Goal: Communication & Community: Answer question/provide support

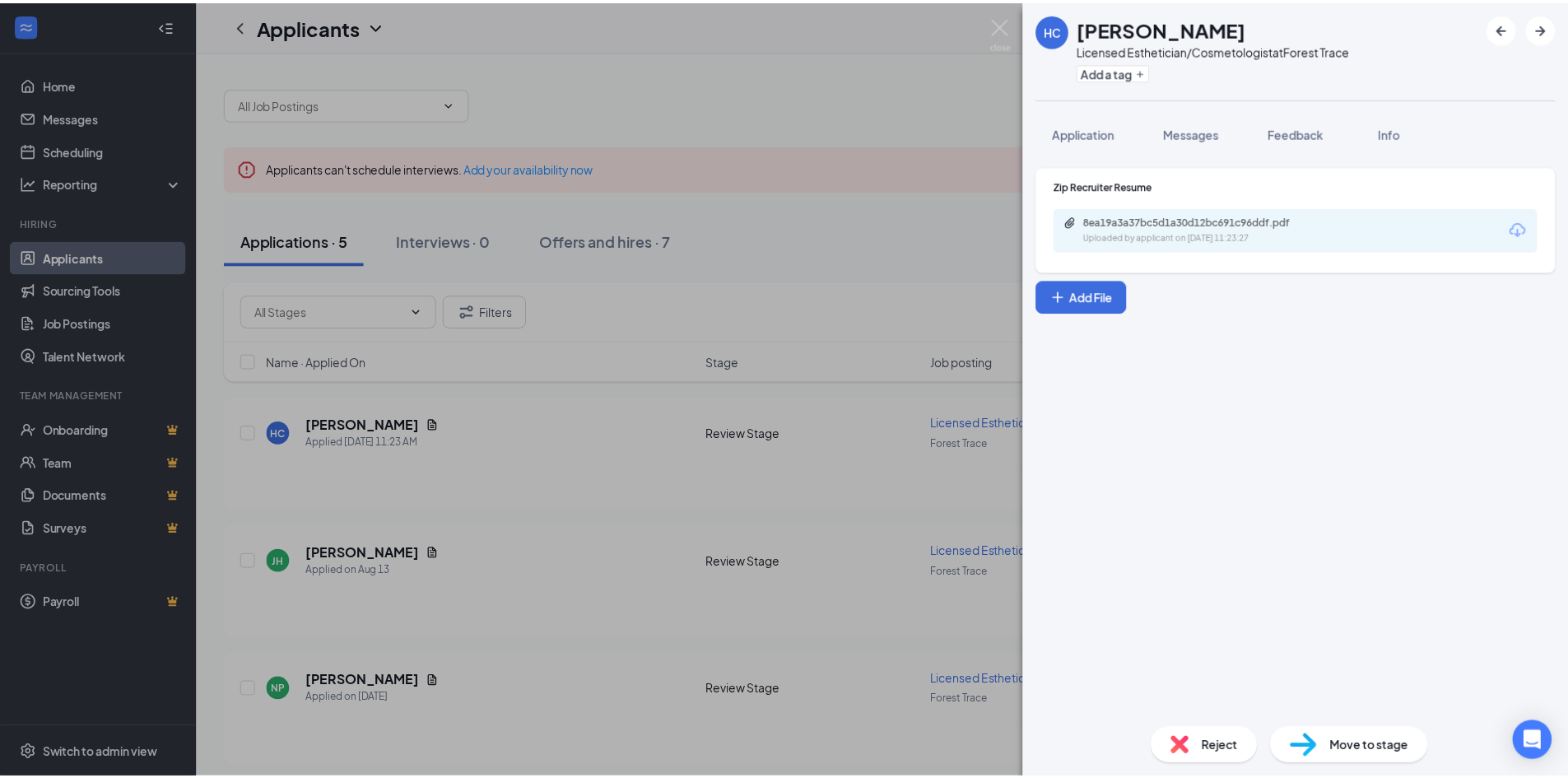
scroll to position [18, 0]
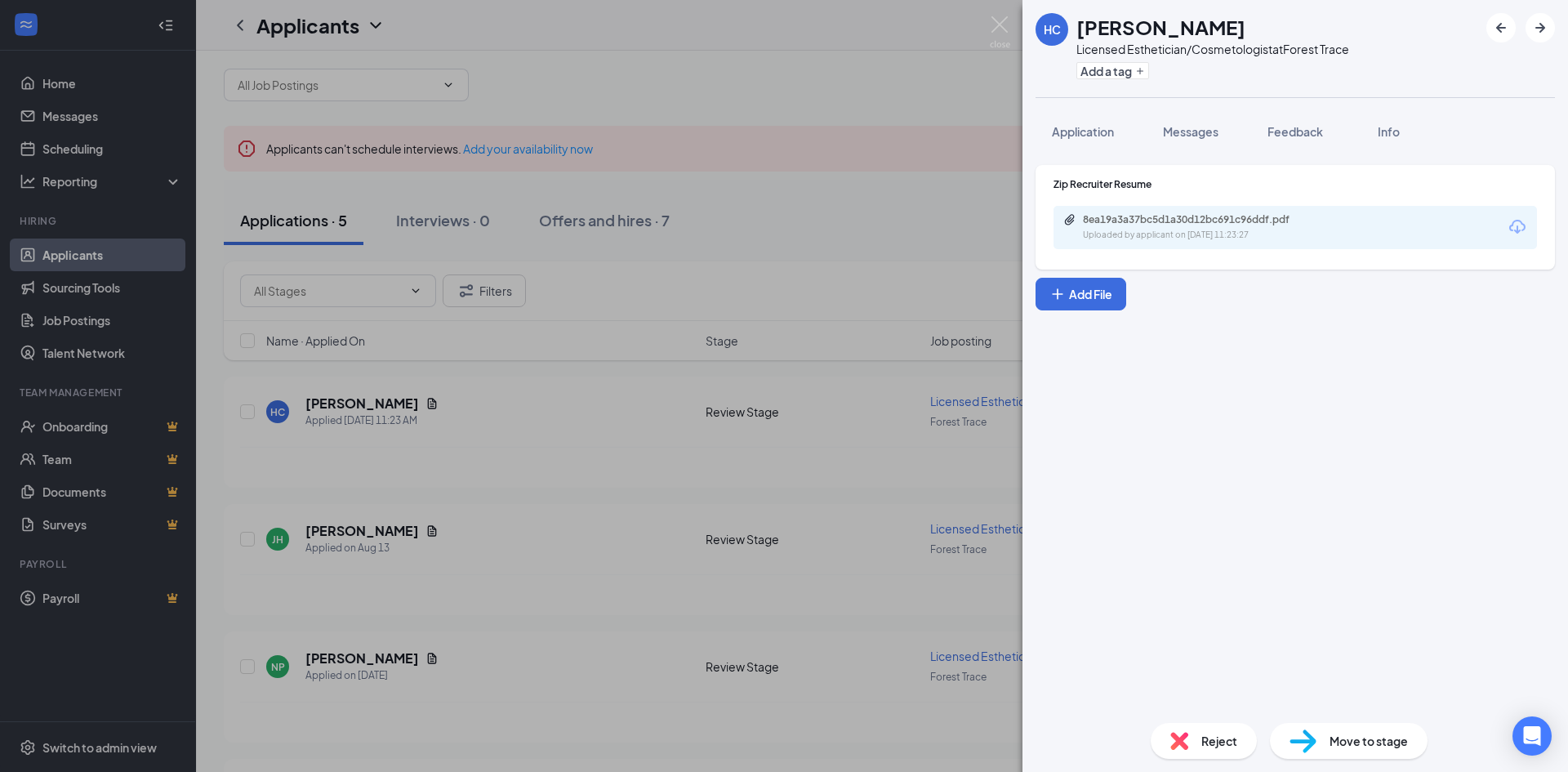
click at [514, 477] on div "HC Hannah Chaparro Licensed Esthetician/Cosmetologist at Forest Trace Add a tag…" at bounding box center [784, 386] width 1568 height 772
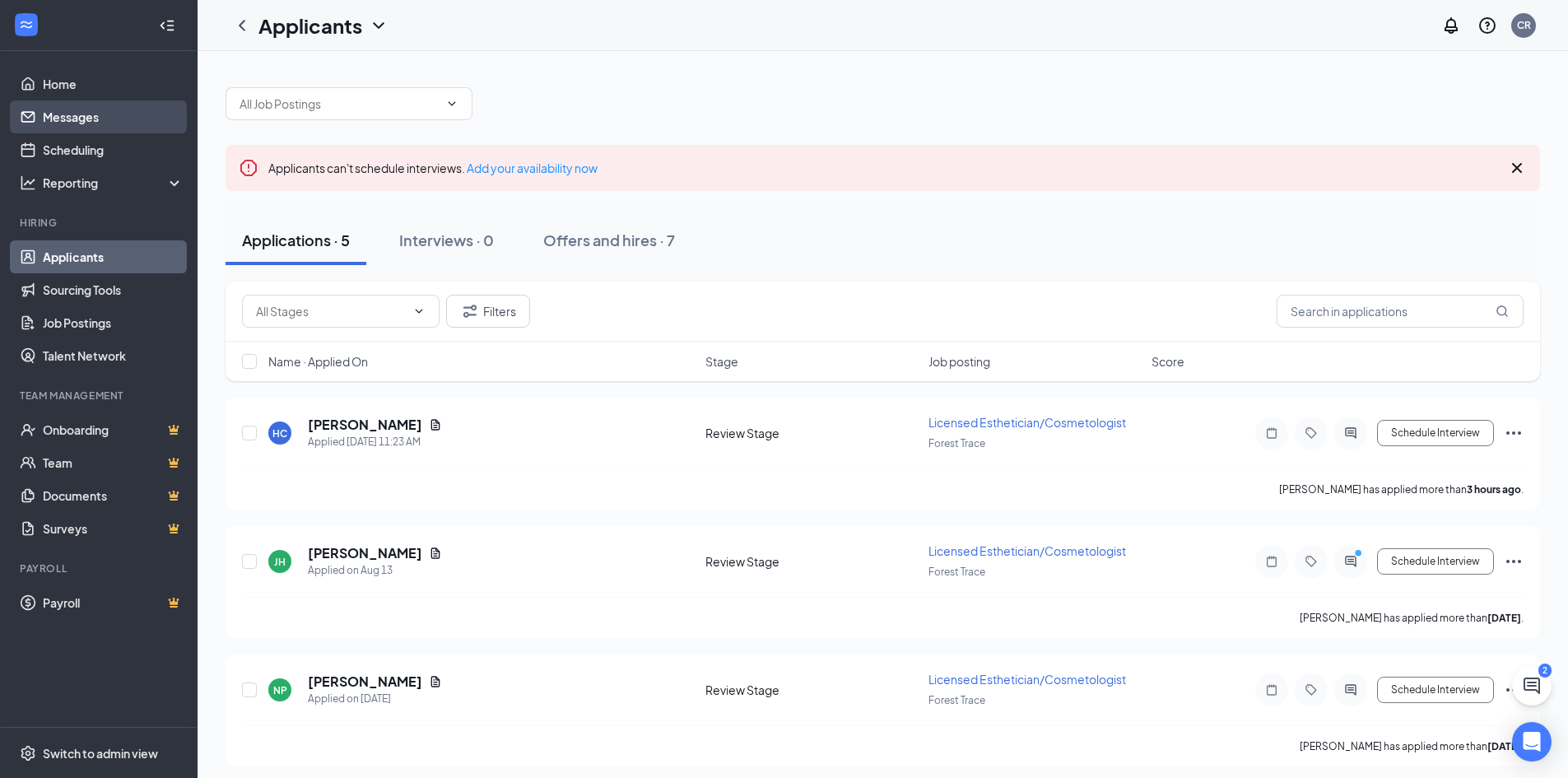
click at [96, 121] on link "Messages" at bounding box center [113, 117] width 141 height 33
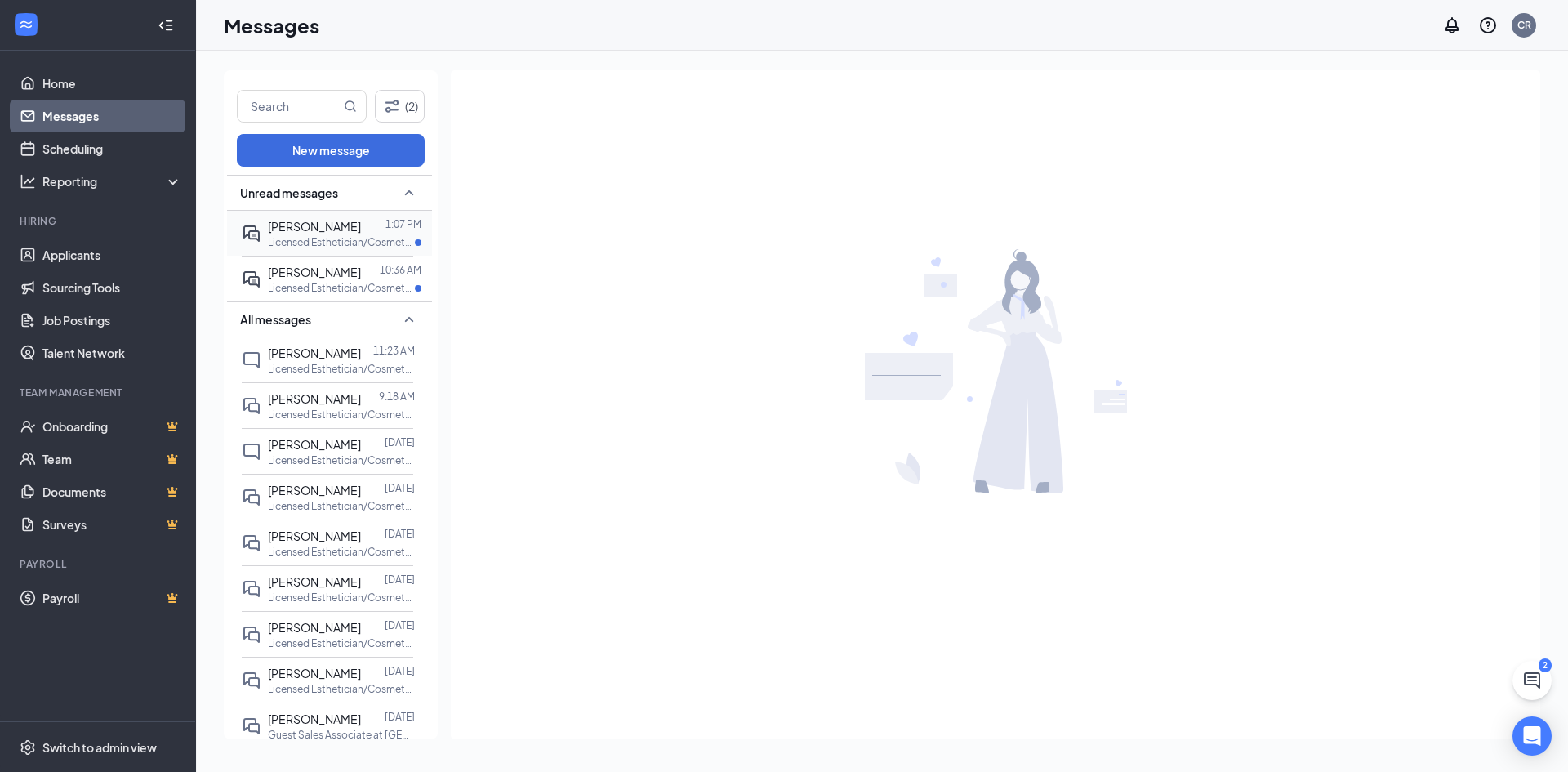
click at [292, 228] on span "[PERSON_NAME]" at bounding box center [314, 227] width 93 height 15
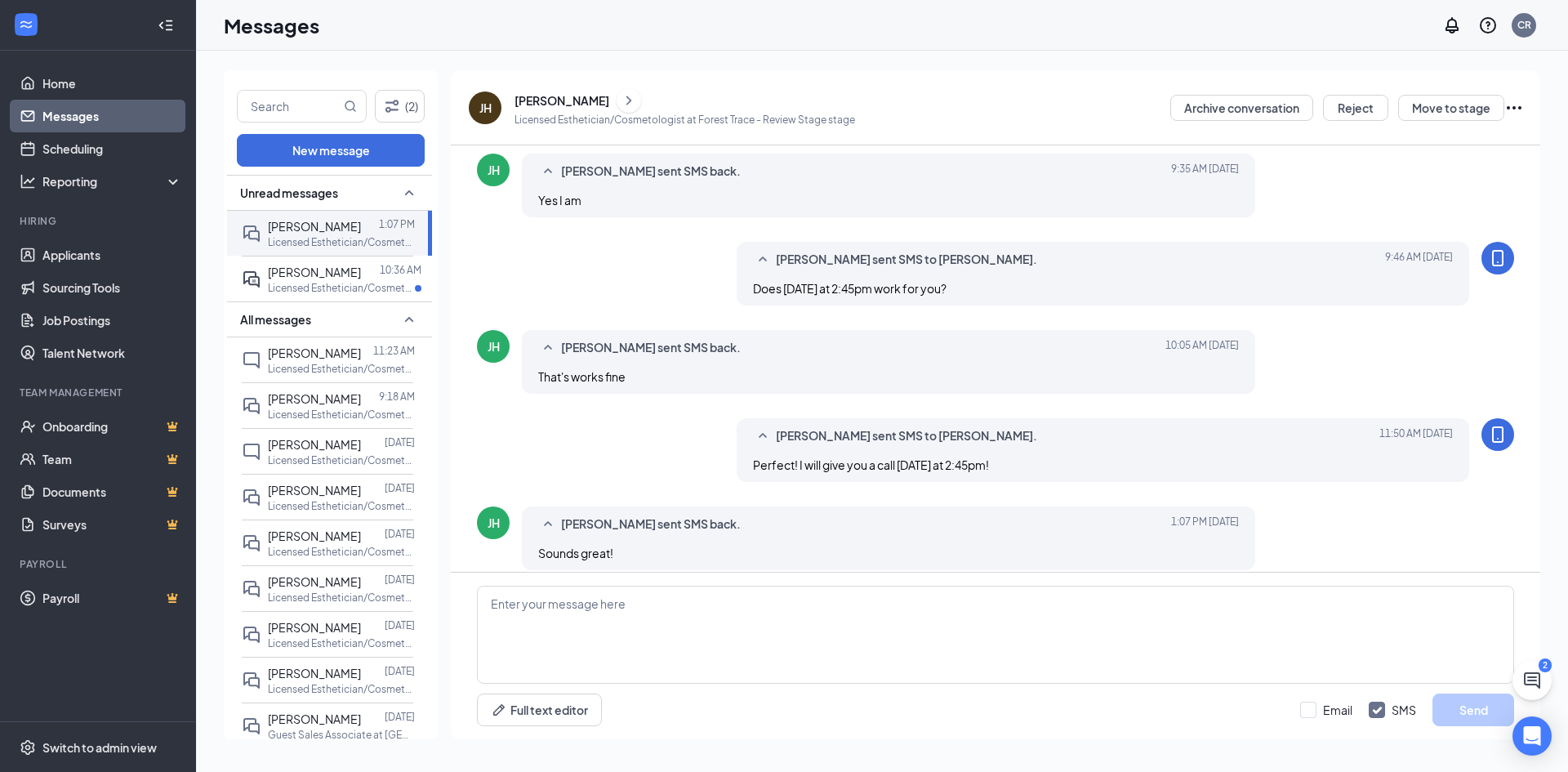
scroll to position [471, 0]
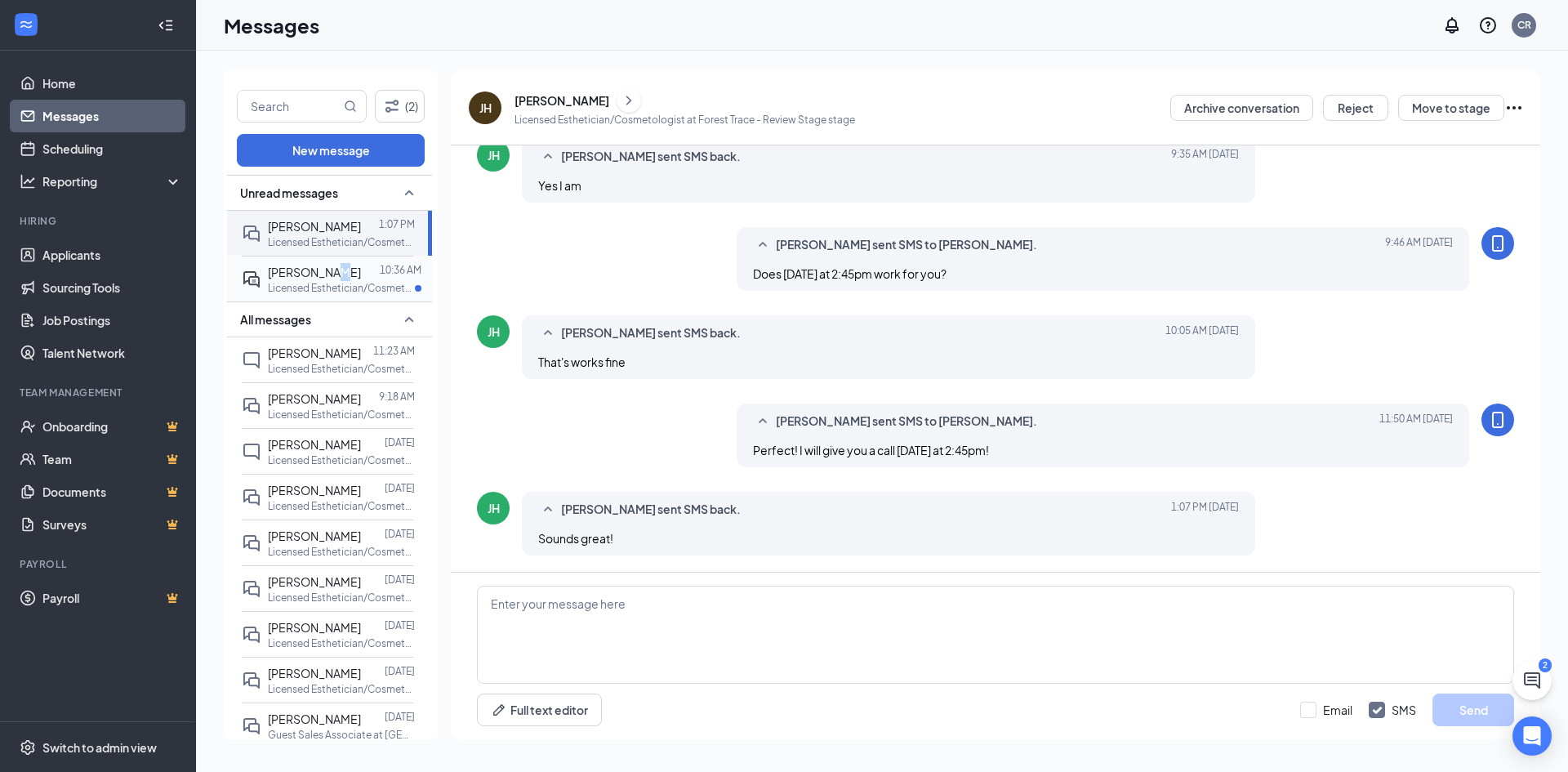
click at [324, 266] on span "[PERSON_NAME]" at bounding box center [314, 272] width 93 height 15
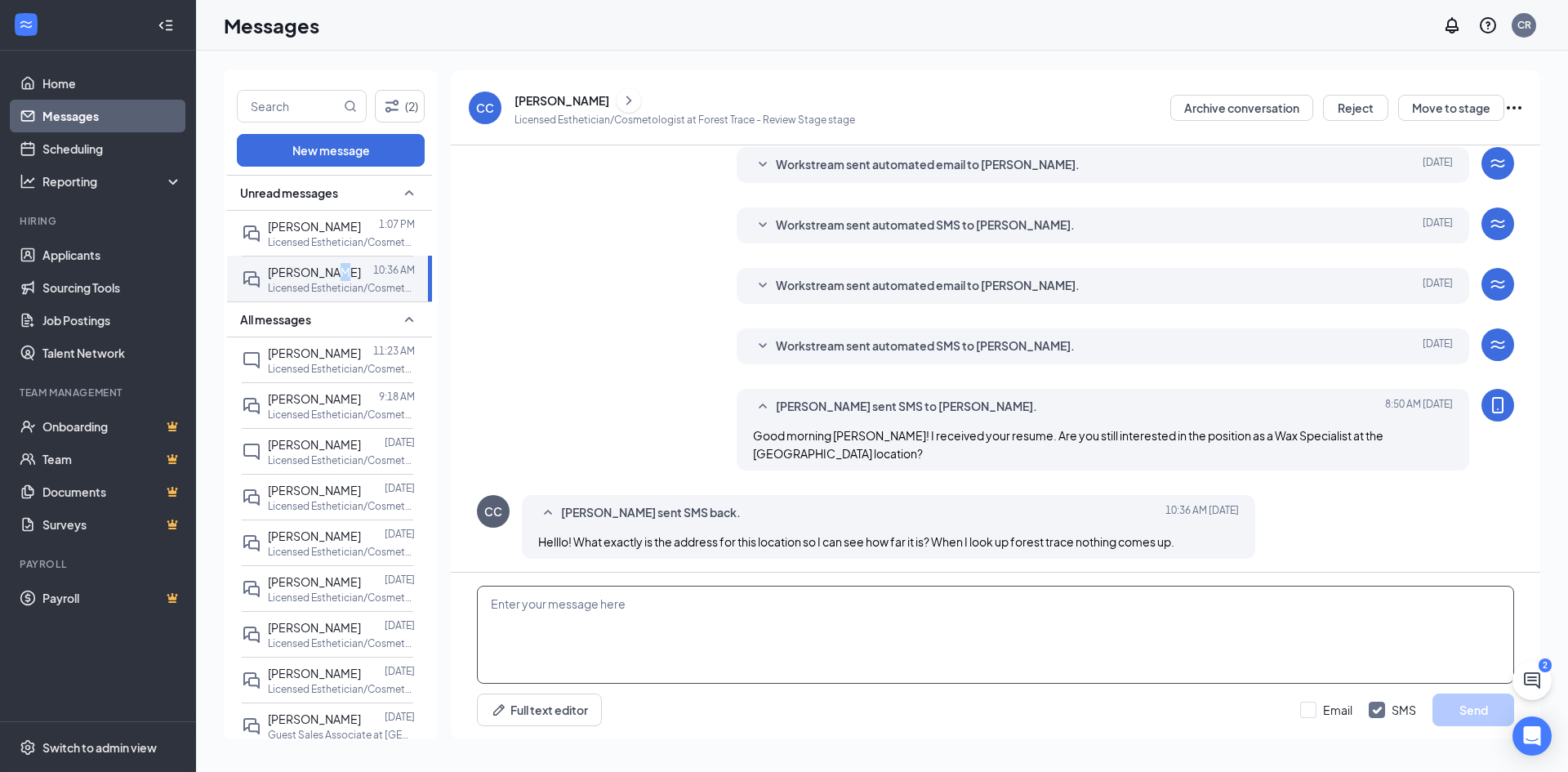
scroll to position [58, 0]
click at [718, 631] on textarea at bounding box center [994, 635] width 1037 height 98
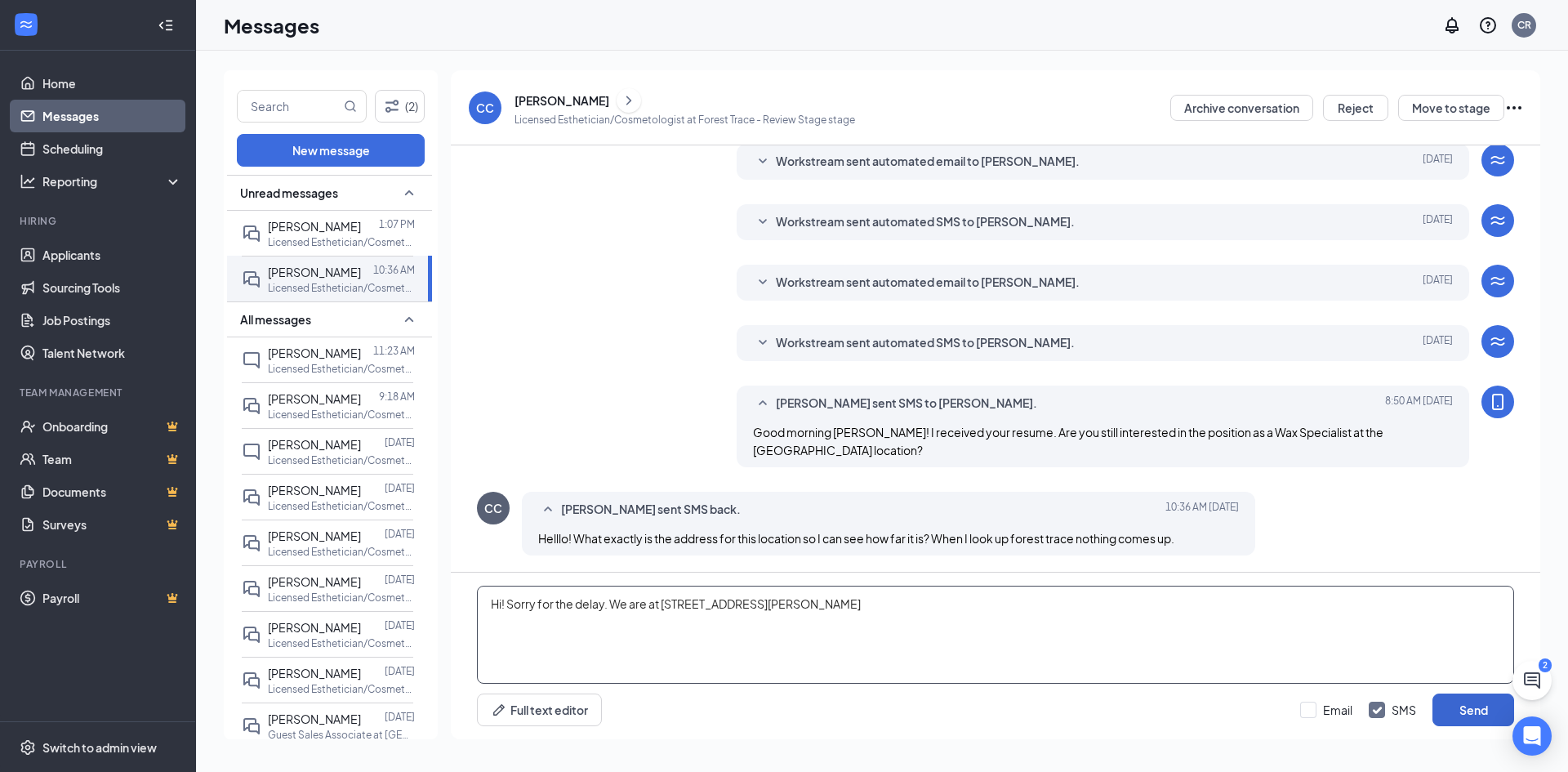
type textarea "Hi! Sorry for the delay. We are at 23890 E Smoky Hill Rd, Aurora CO 80016"
click at [1454, 711] on button "Send" at bounding box center [1473, 710] width 82 height 33
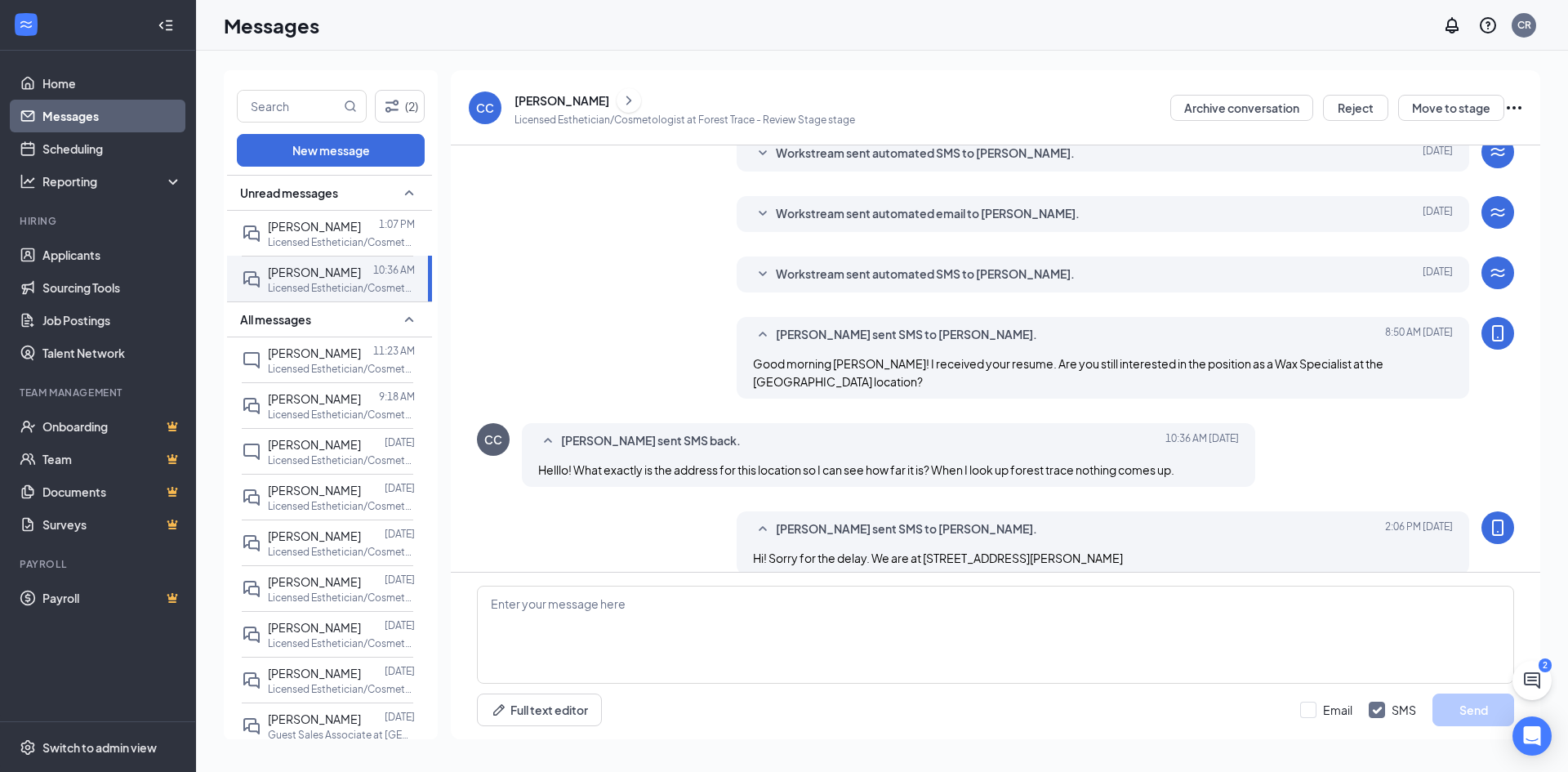
scroll to position [145, 0]
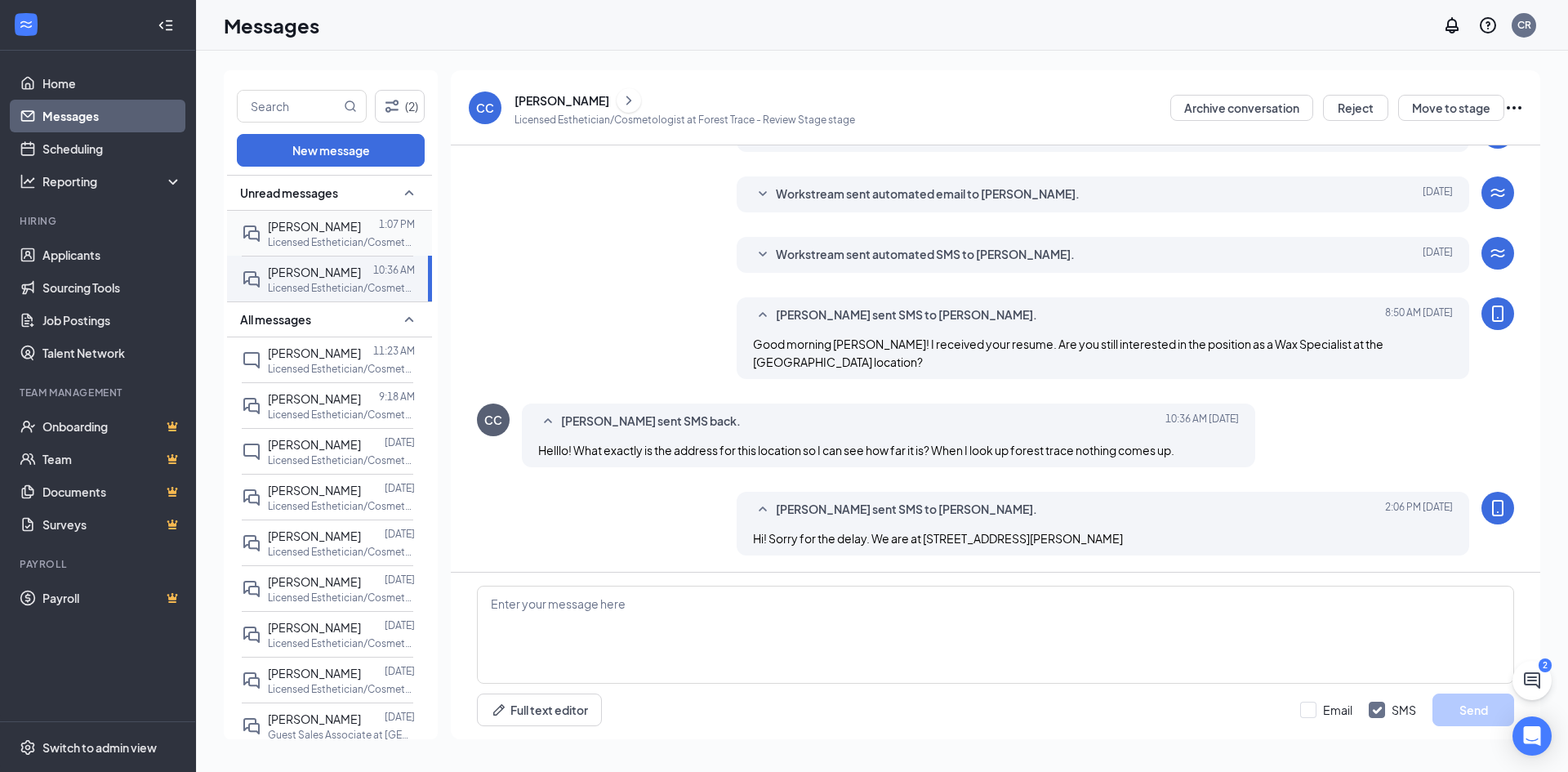
click at [292, 218] on div "[PERSON_NAME]" at bounding box center [314, 226] width 93 height 18
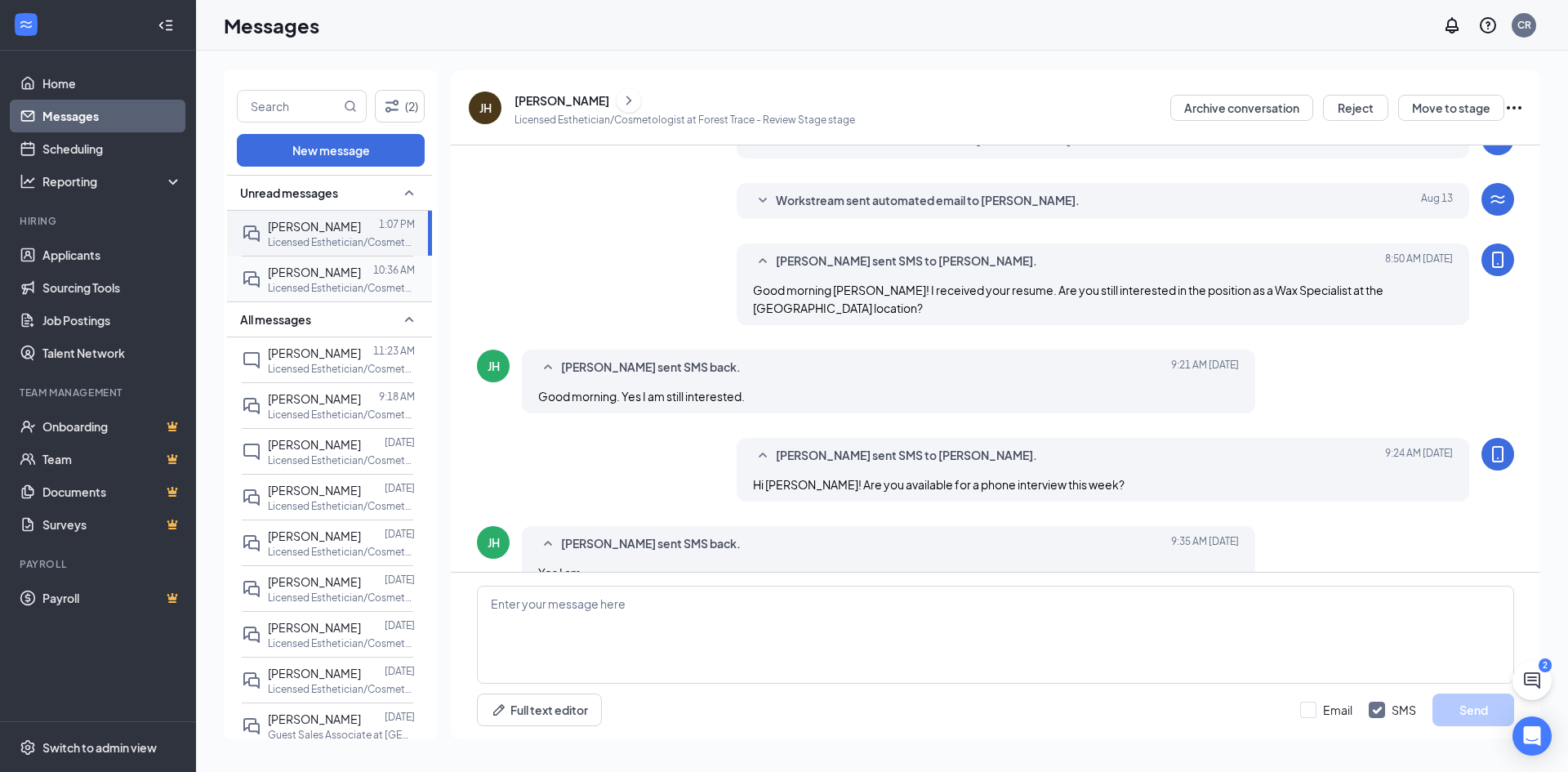
scroll to position [301, 0]
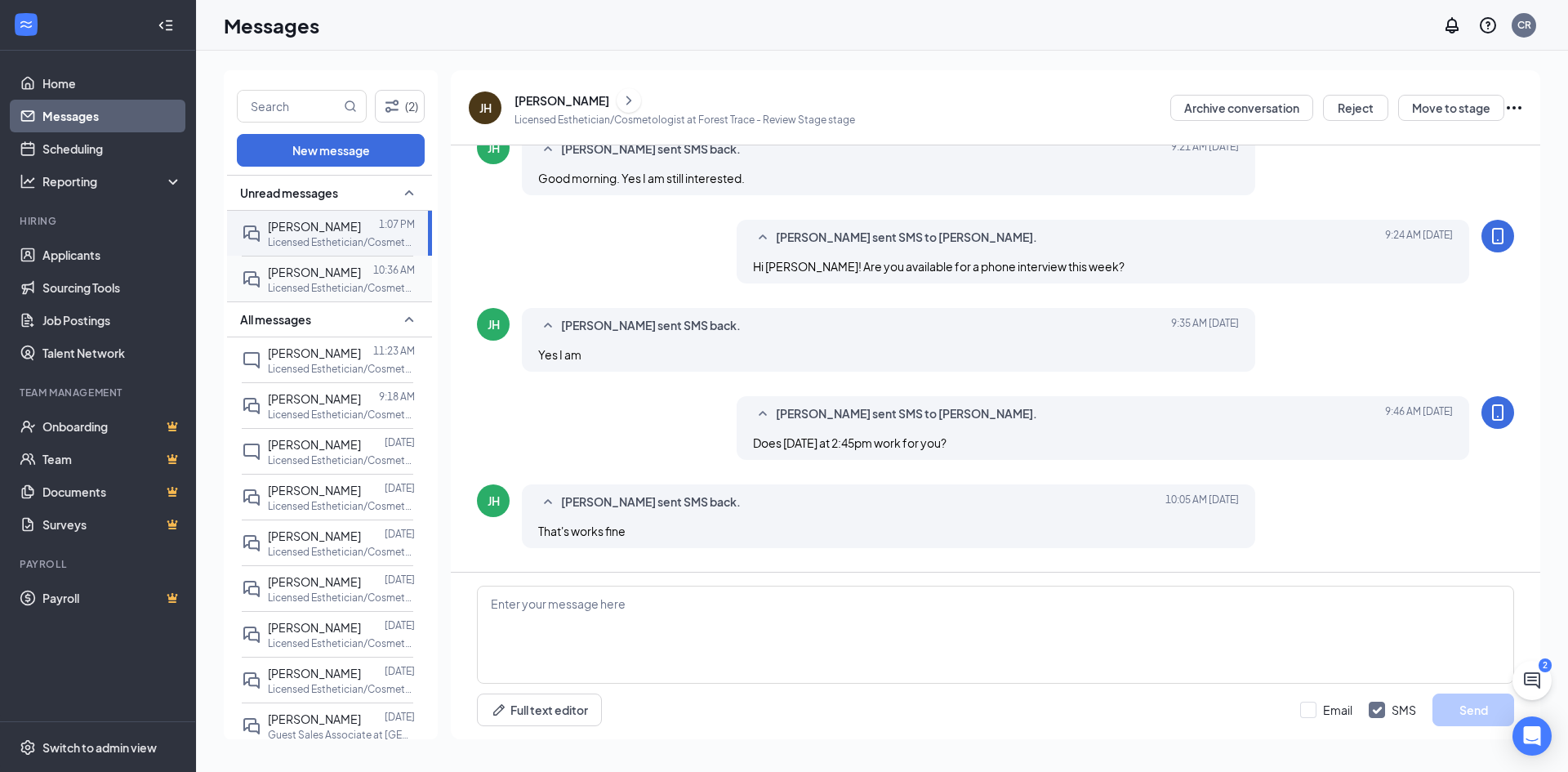
click at [299, 288] on p "Licensed Esthetician/Cosmetologist at [GEOGRAPHIC_DATA]" at bounding box center [342, 288] width 147 height 14
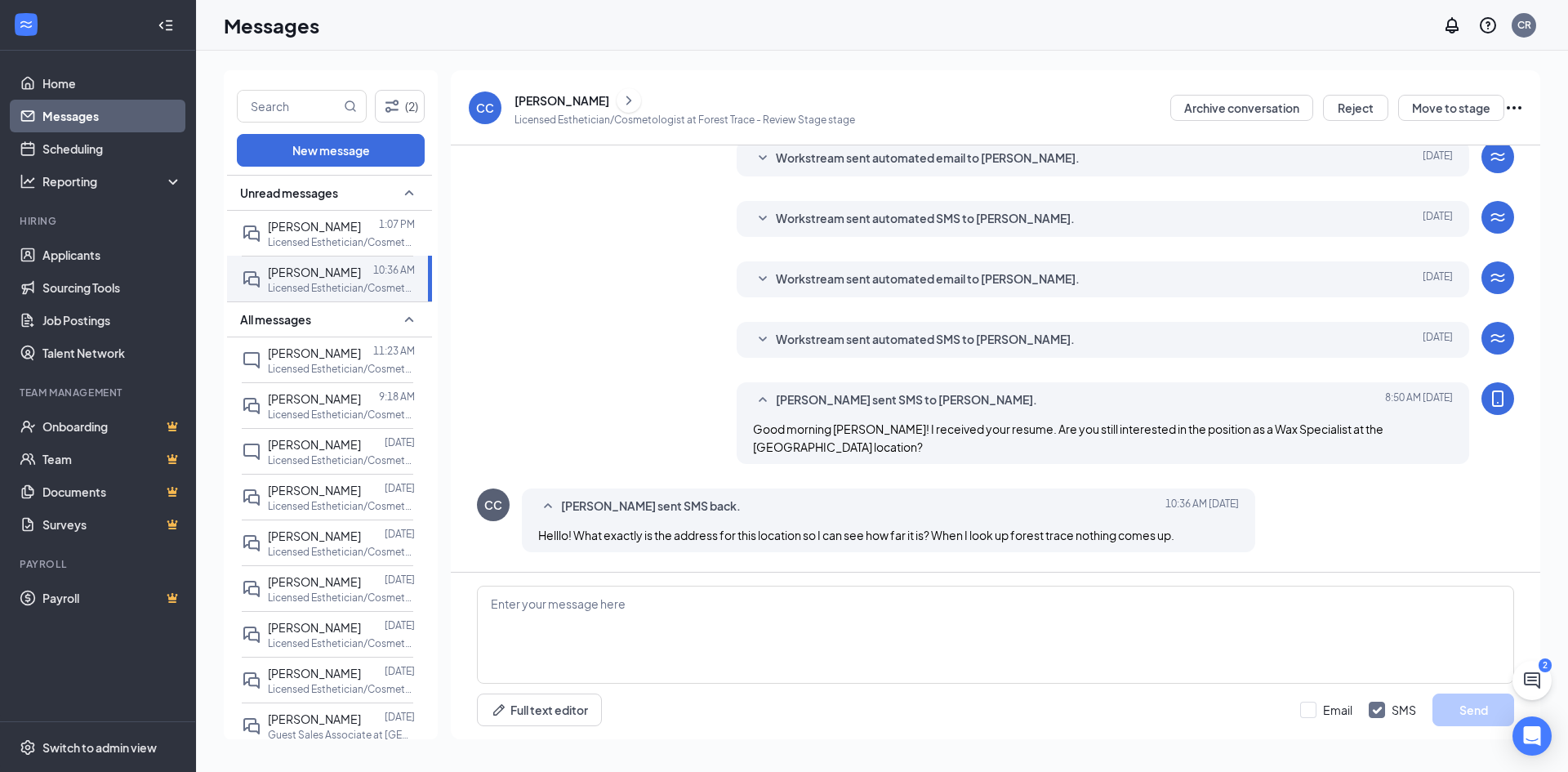
scroll to position [145, 0]
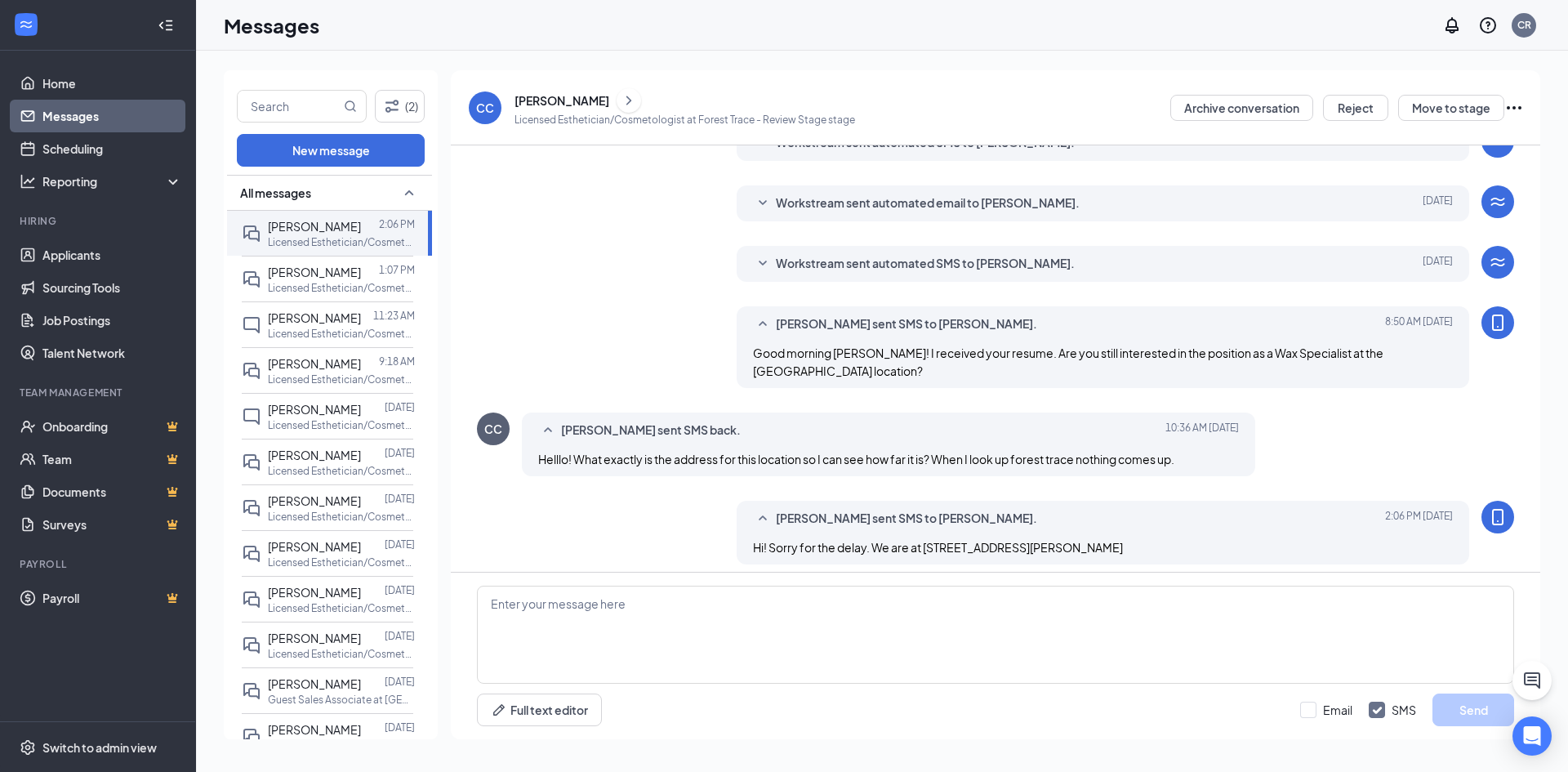
scroll to position [145, 0]
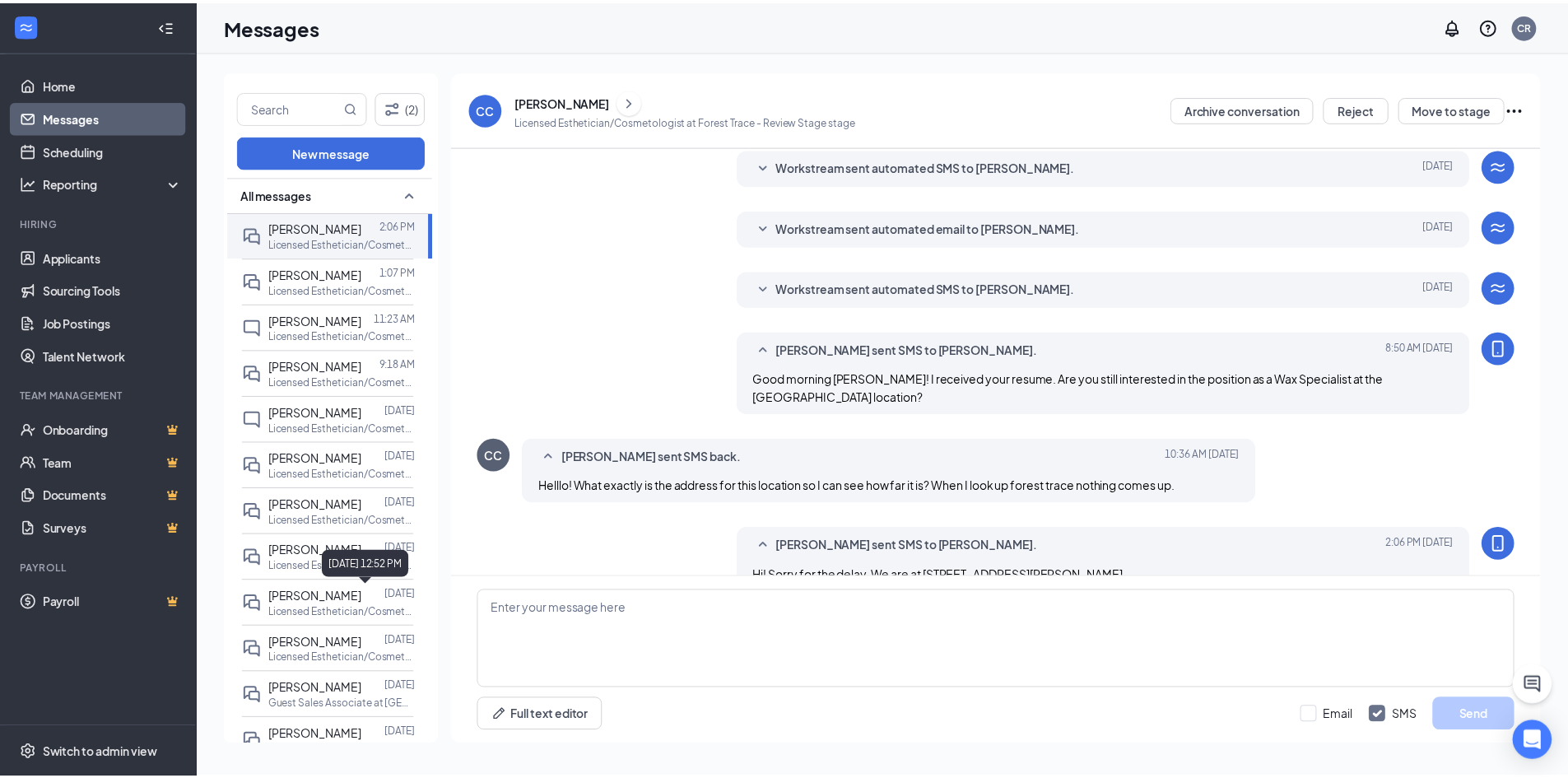
scroll to position [146, 0]
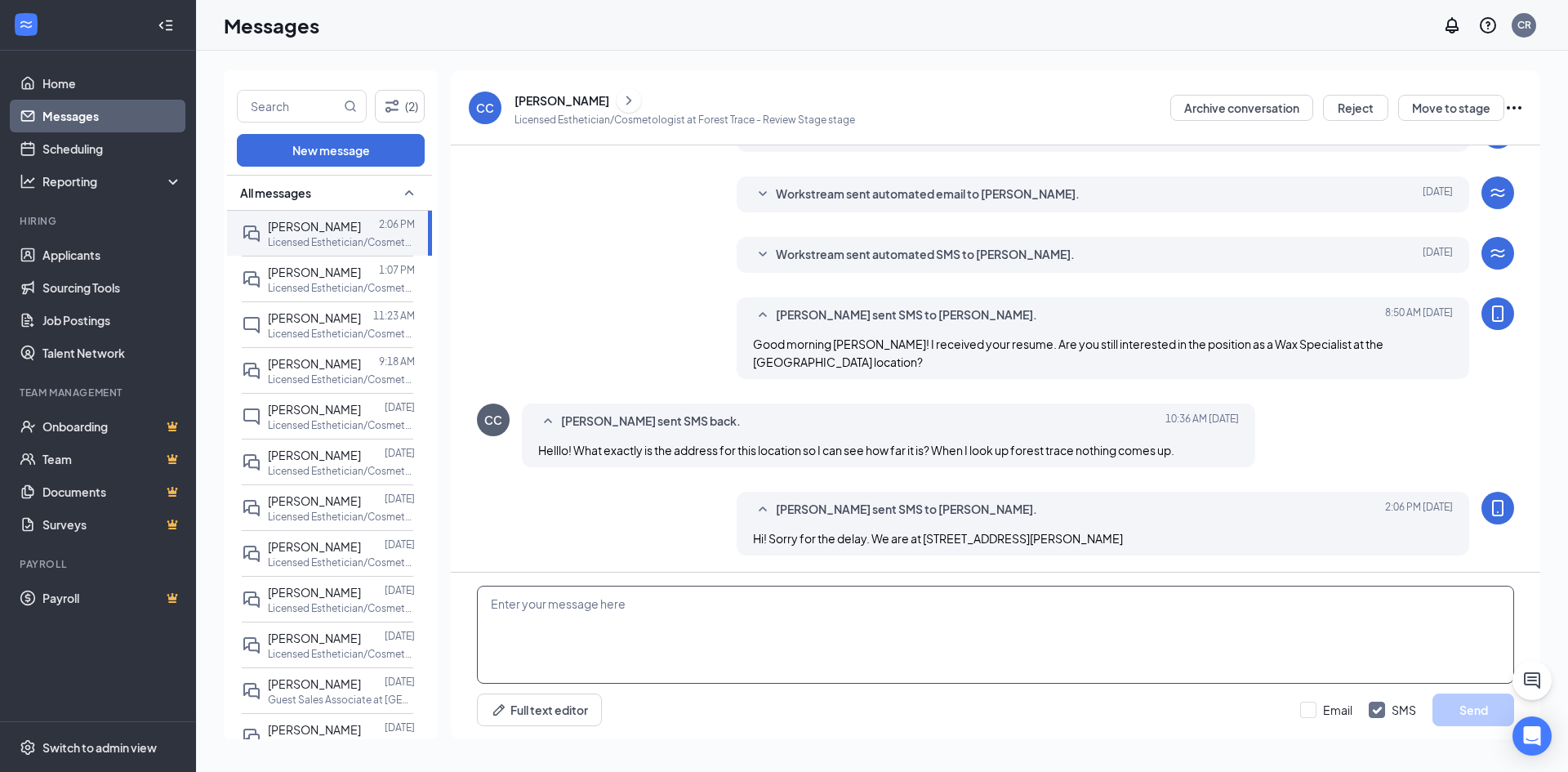
click at [592, 651] on textarea at bounding box center [994, 635] width 1037 height 98
type textarea "If this location is too far, let me know and I can see if one of our center"
click at [620, 609] on textarea "If this location is too far, let me know and I can see if one of our center" at bounding box center [994, 635] width 1037 height 98
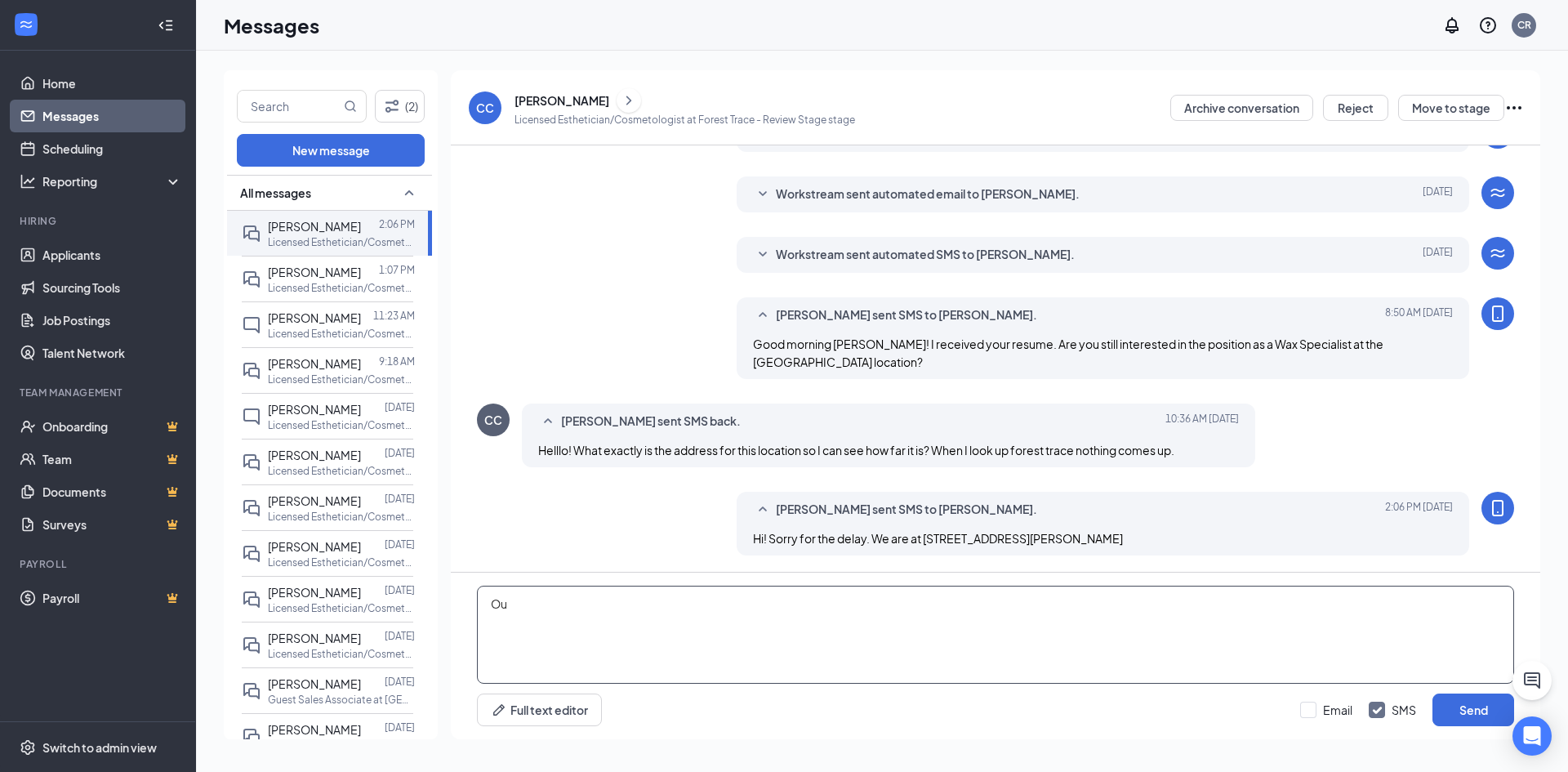
type textarea "O"
click at [86, 259] on link "Applicants" at bounding box center [112, 255] width 140 height 33
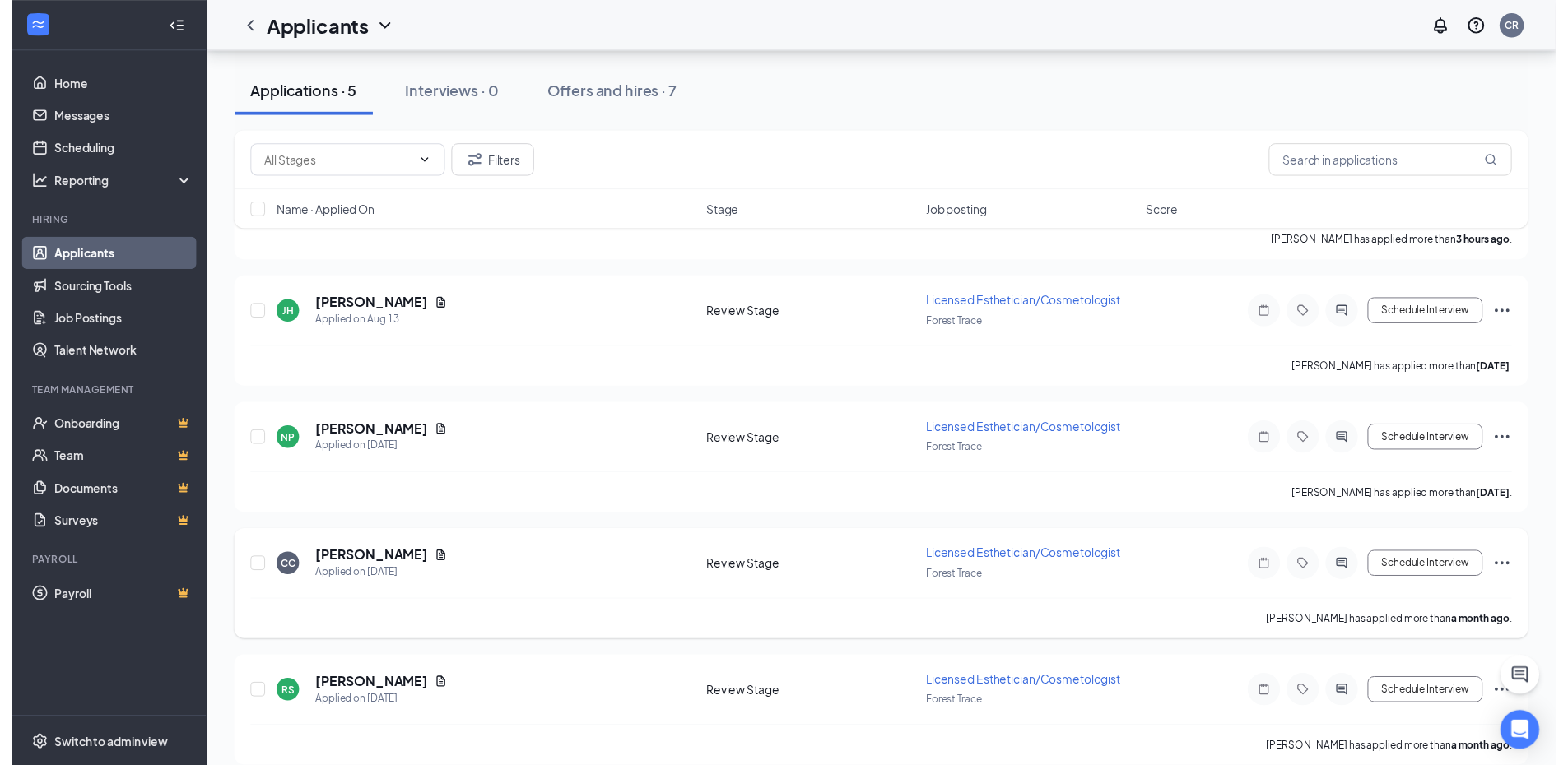
scroll to position [247, 0]
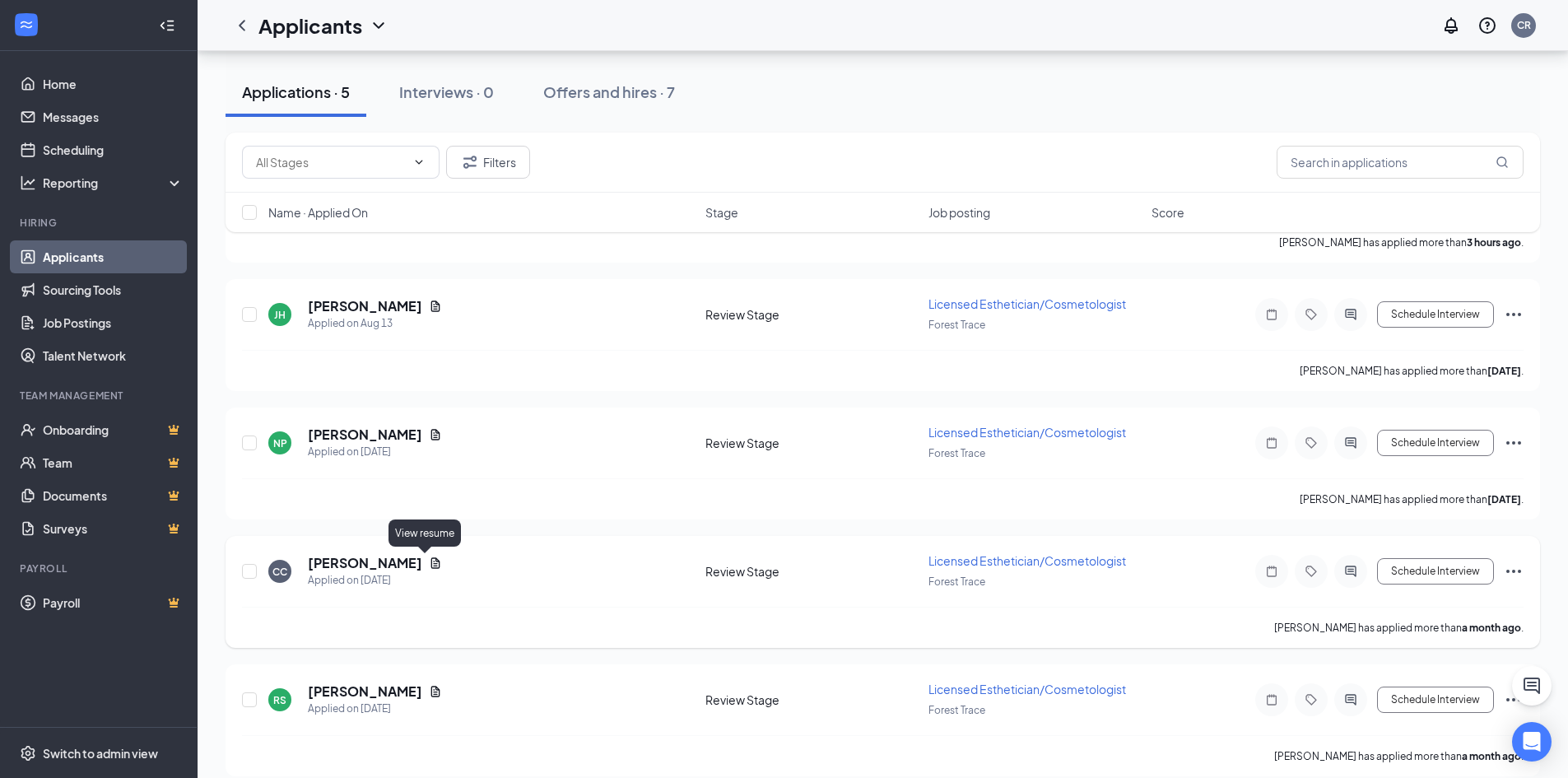
click at [429, 560] on icon "Document" at bounding box center [436, 563] width 13 height 13
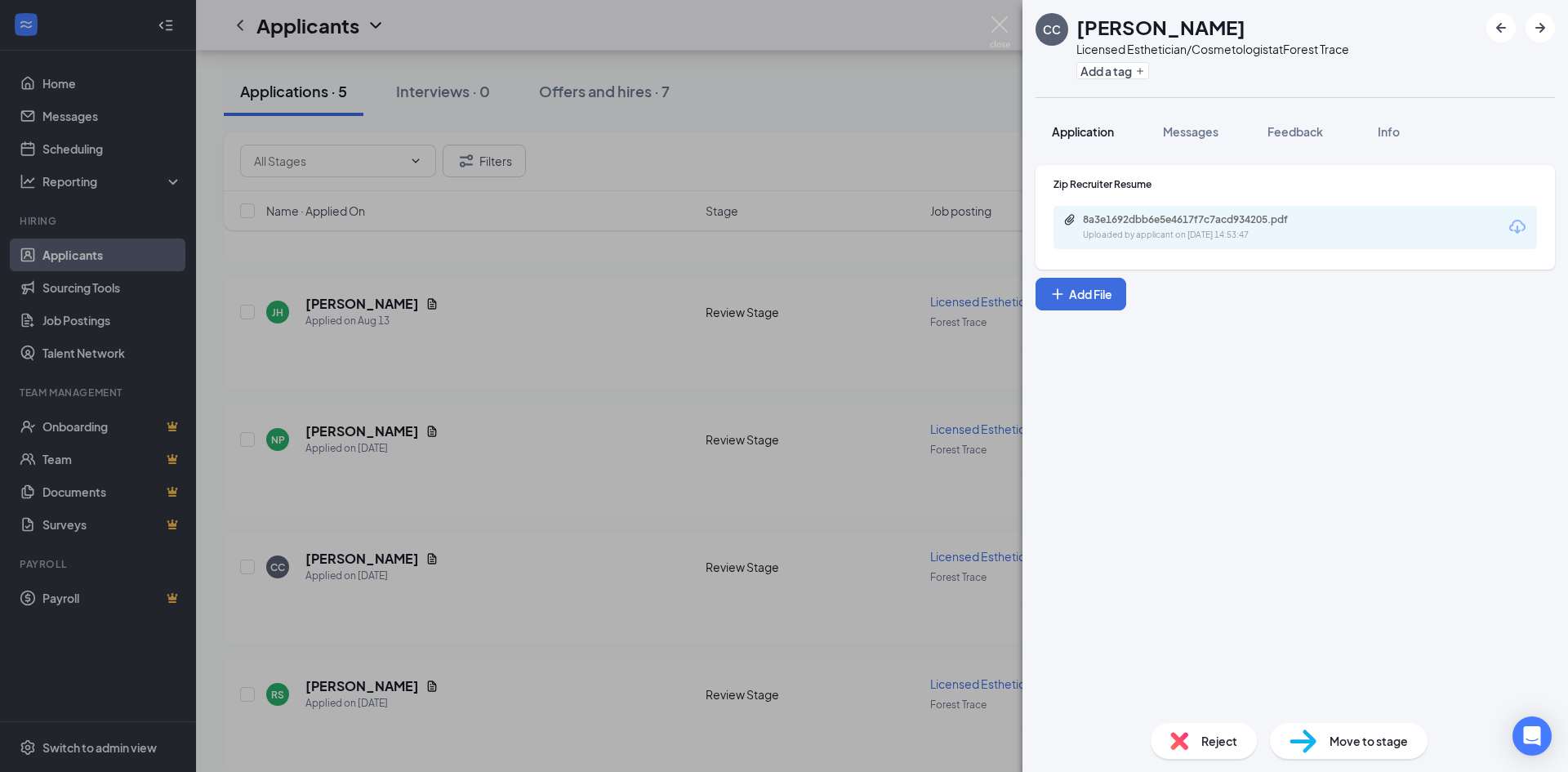
click at [1098, 130] on span "Application" at bounding box center [1083, 132] width 62 height 15
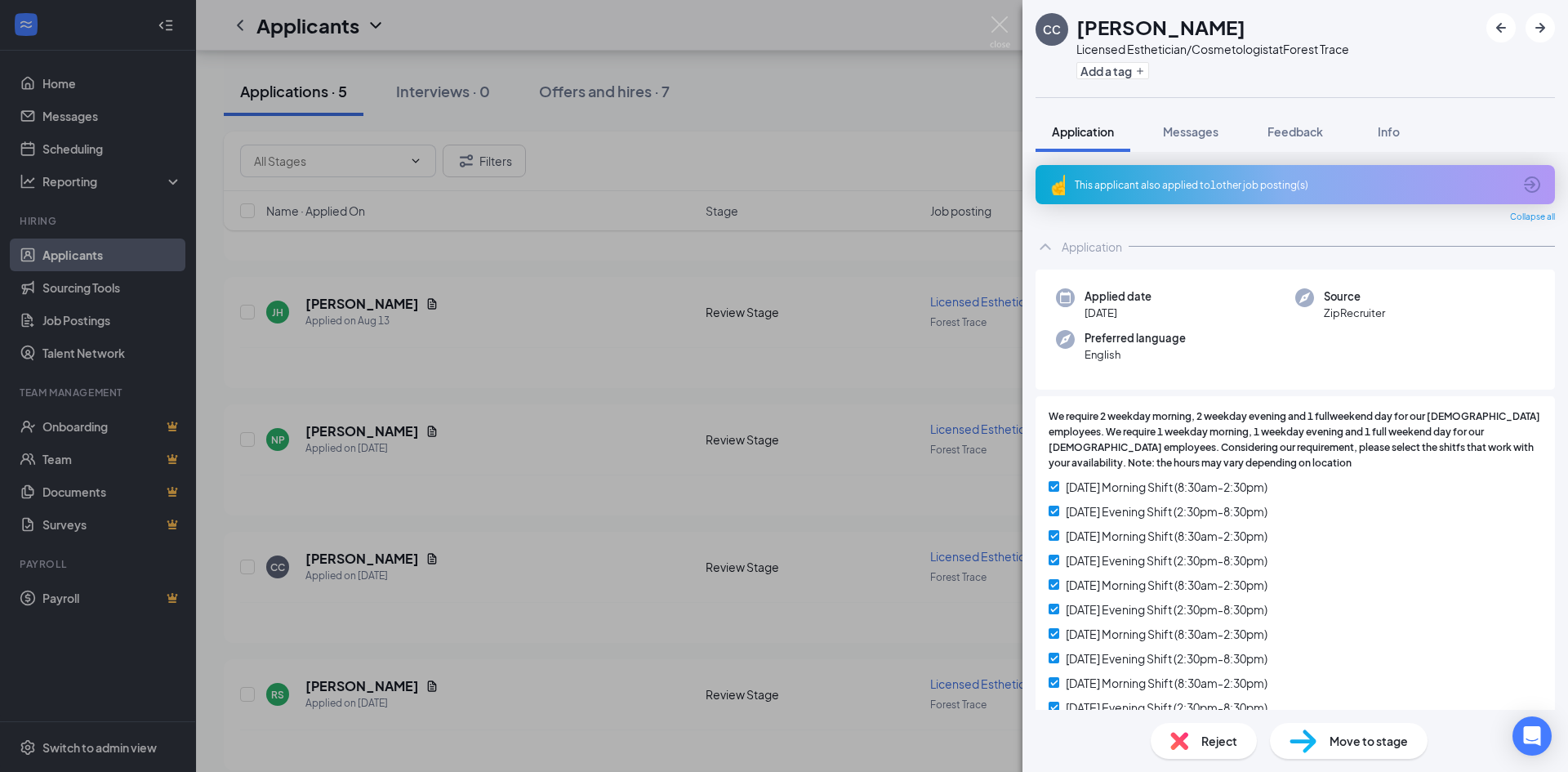
click at [1088, 185] on div "This applicant also applied to 1 other job posting(s)" at bounding box center [1293, 185] width 438 height 14
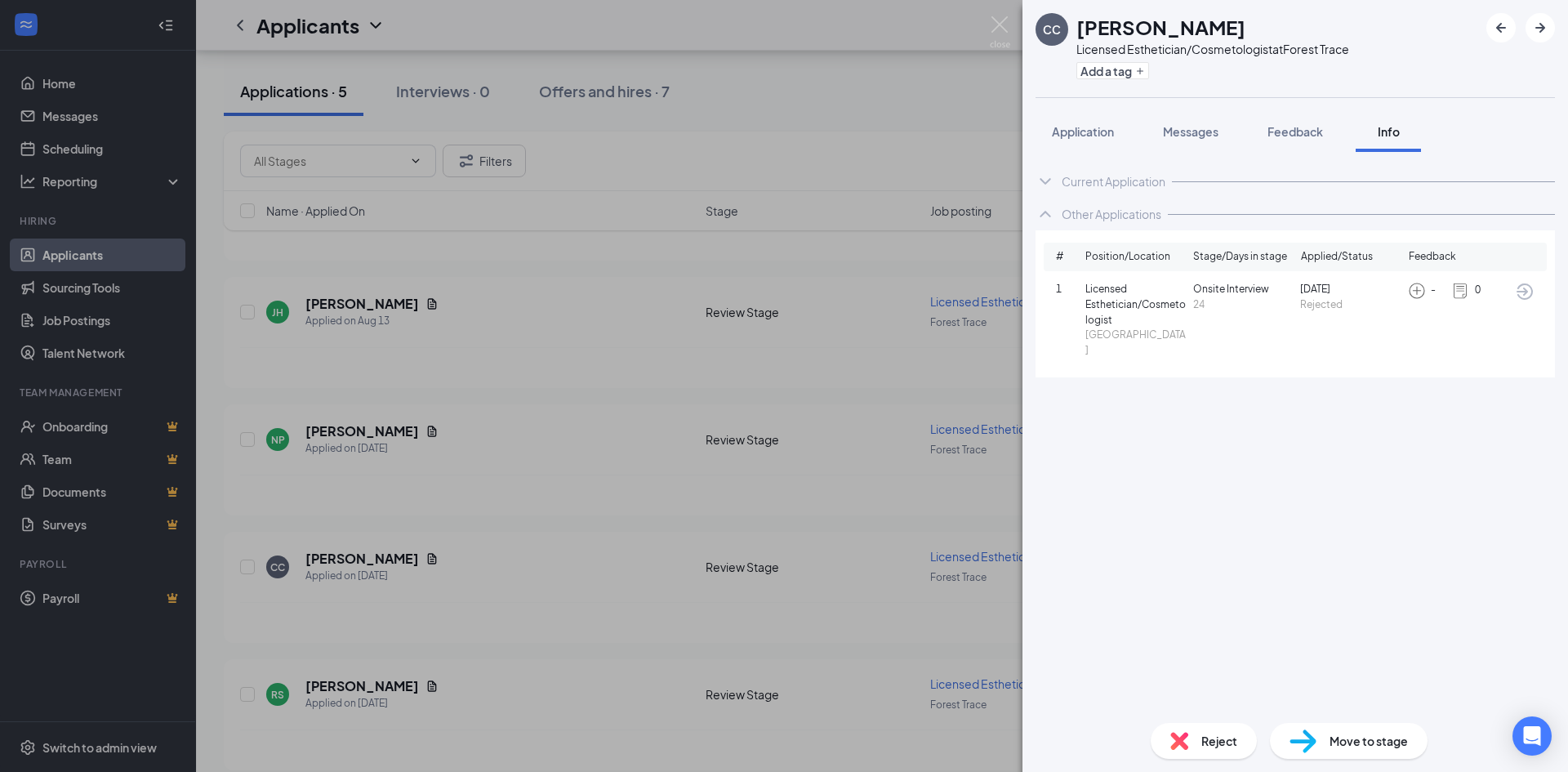
click at [1045, 181] on icon "ChevronDown" at bounding box center [1044, 181] width 20 height 20
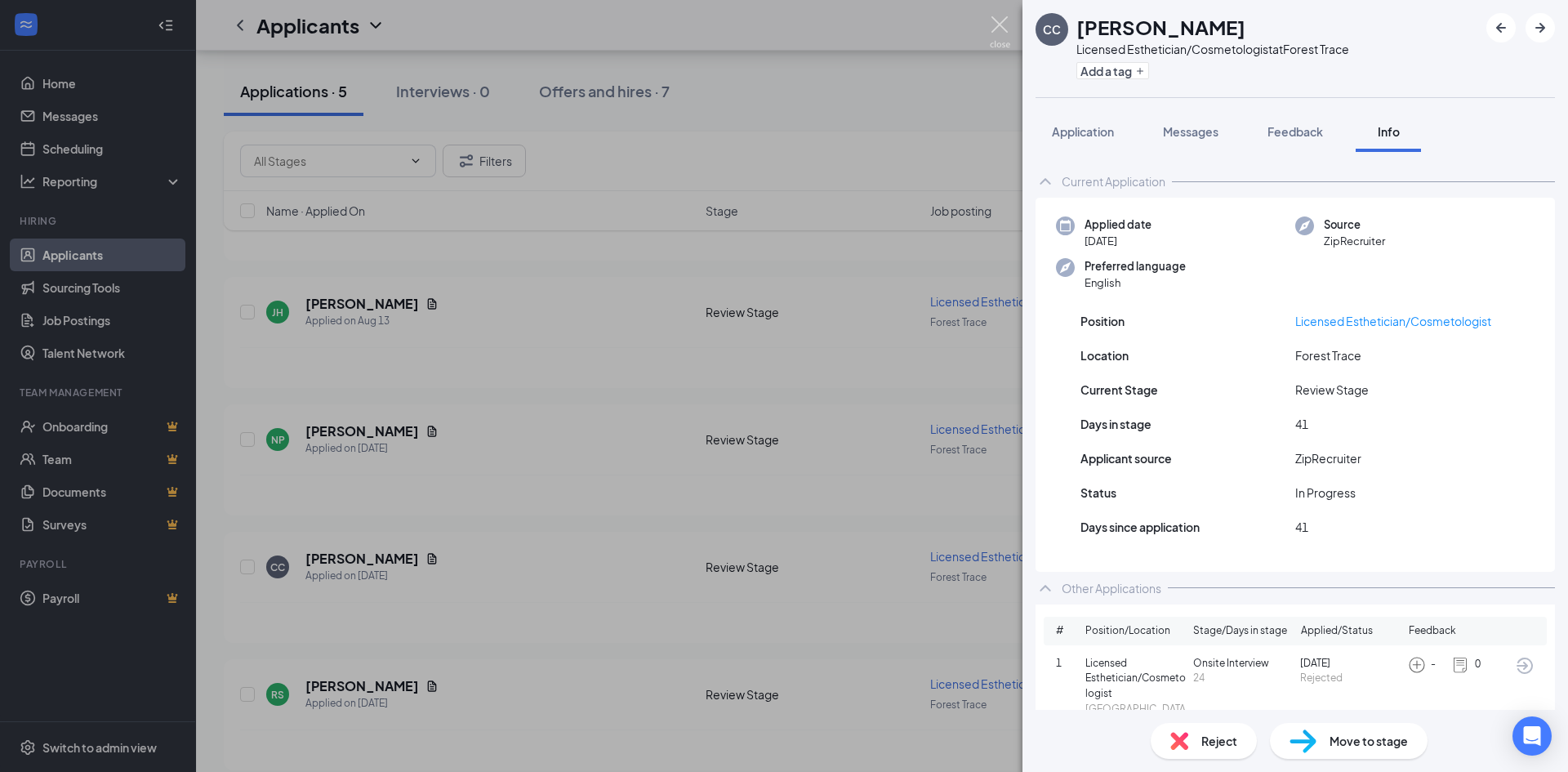
click at [1004, 21] on img at bounding box center [1000, 32] width 21 height 32
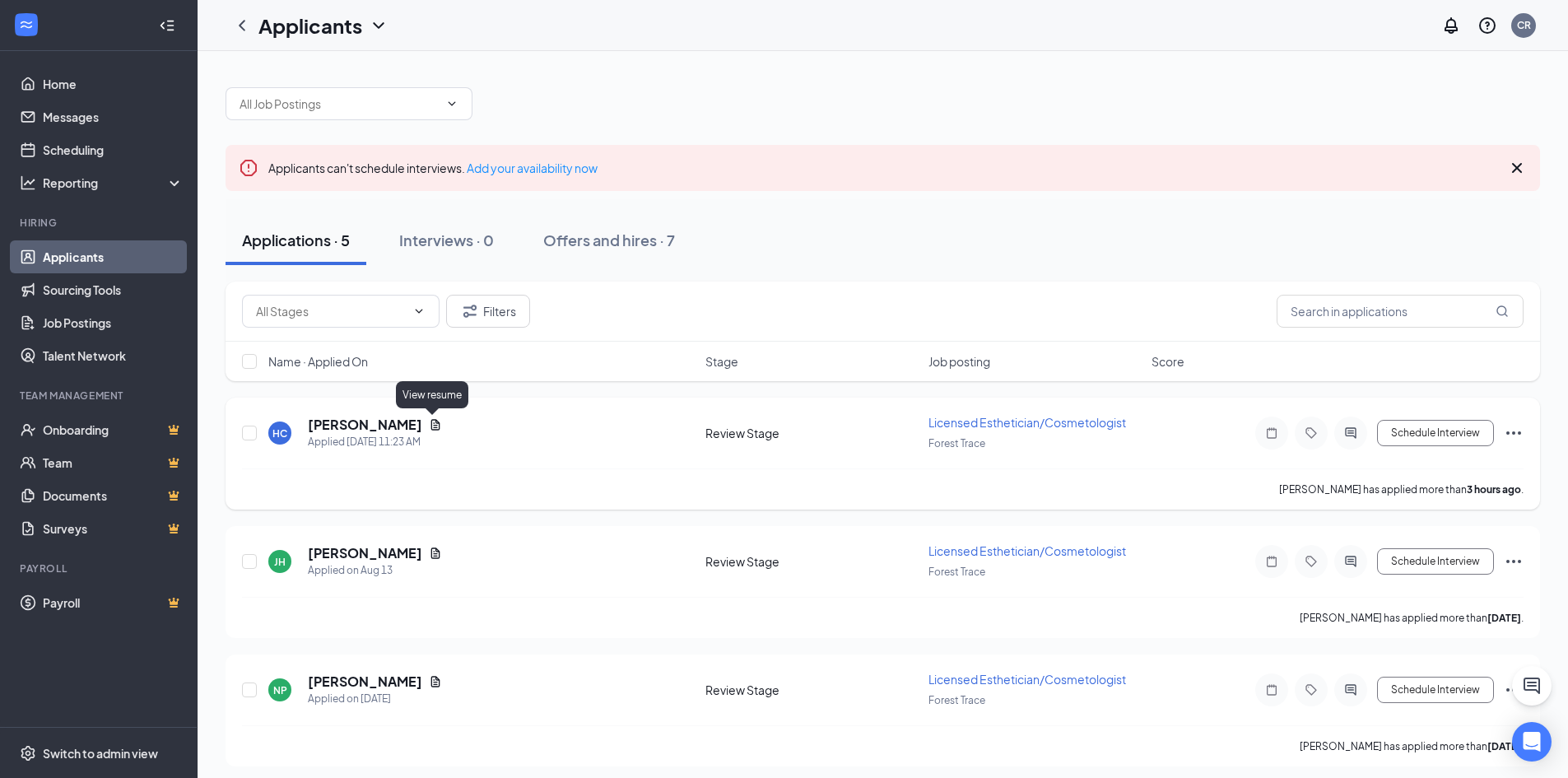
click at [432, 425] on icon "Document" at bounding box center [436, 424] width 10 height 10
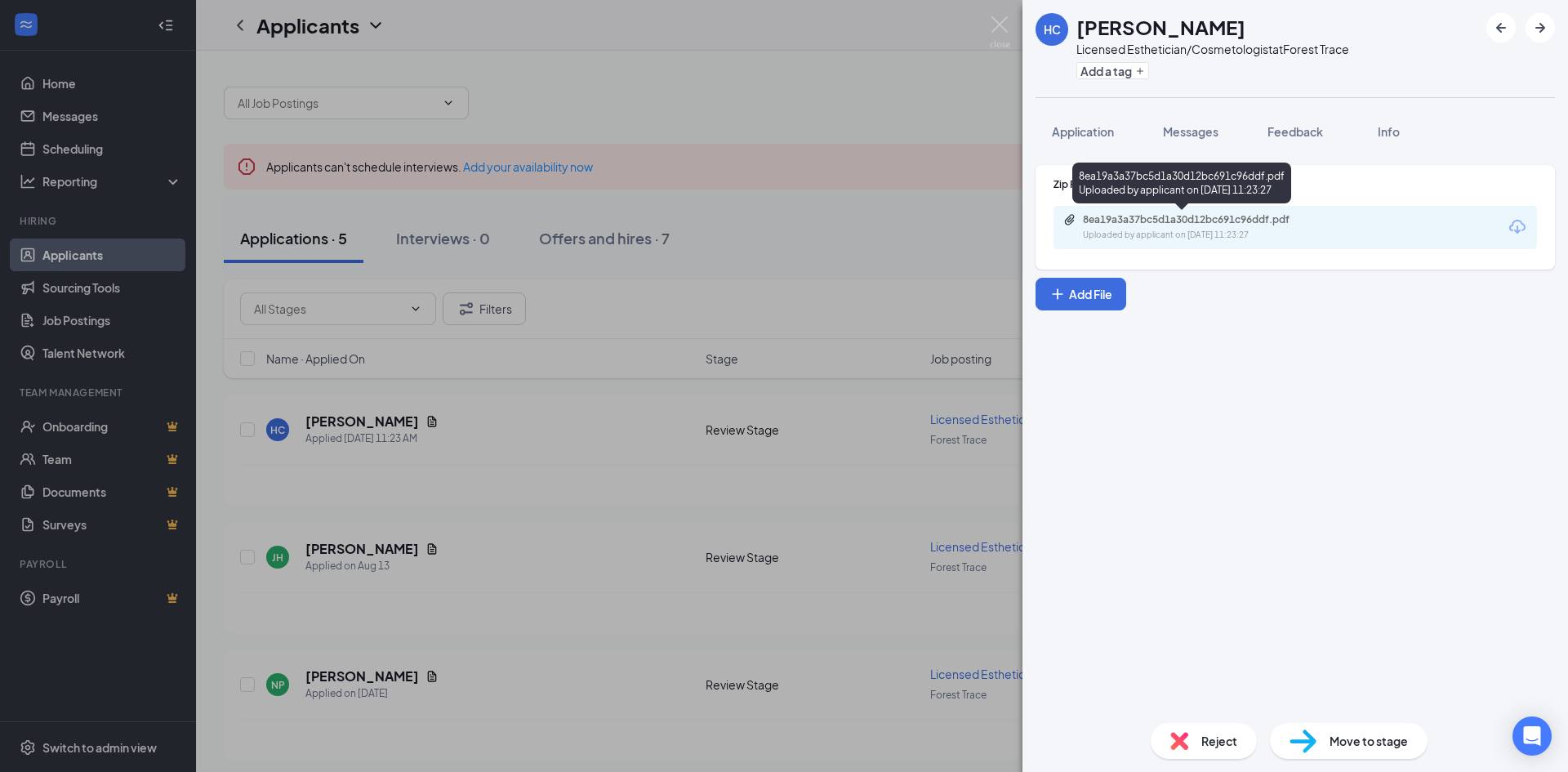
click at [1174, 216] on div "8ea19a3a37bc5d1a30d12bc691c96ddf.pdf" at bounding box center [1197, 220] width 228 height 13
click at [1110, 138] on span "Application" at bounding box center [1083, 132] width 62 height 15
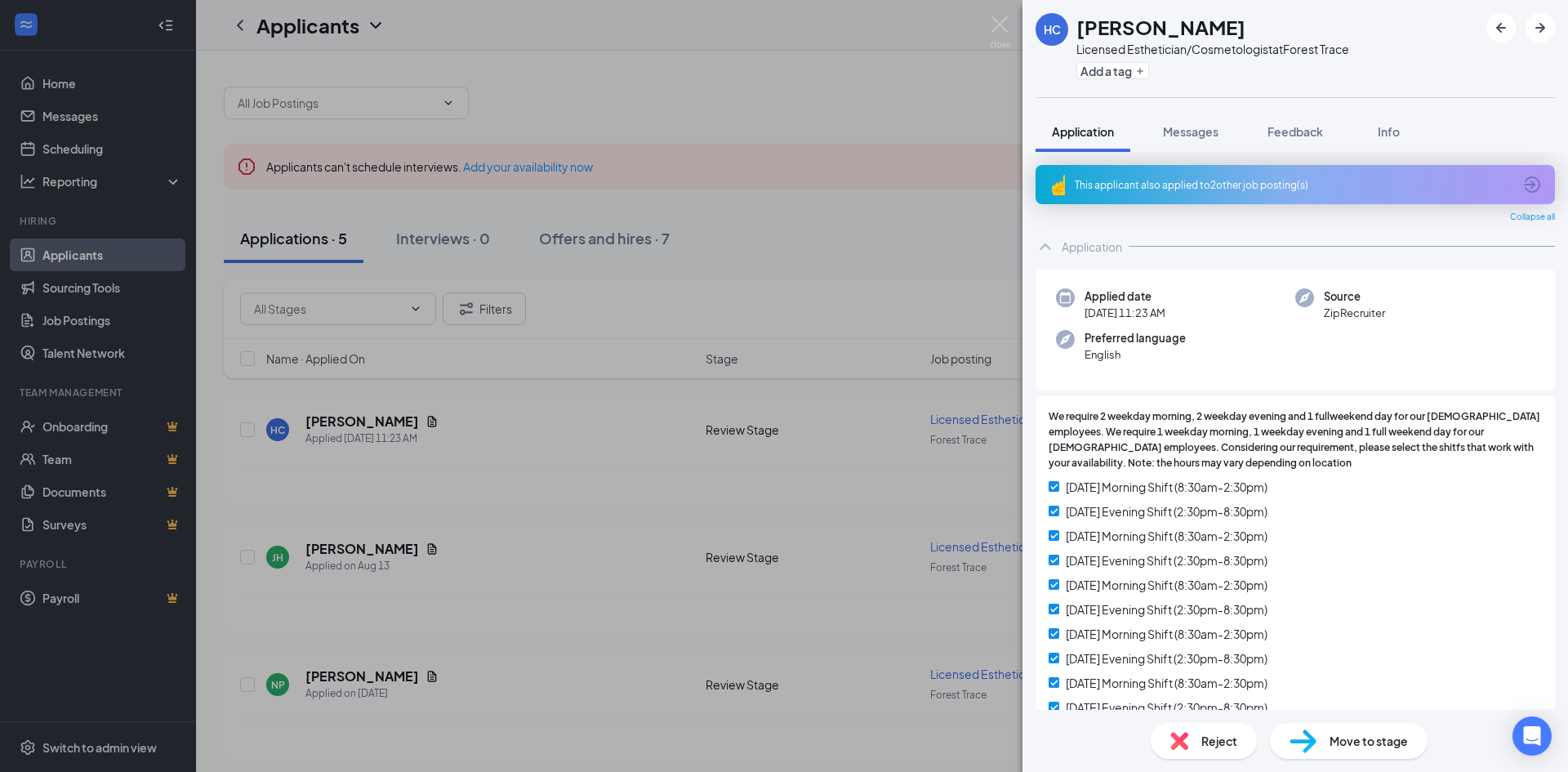
click at [1219, 187] on div "This applicant also applied to 2 other job posting(s)" at bounding box center [1293, 185] width 438 height 14
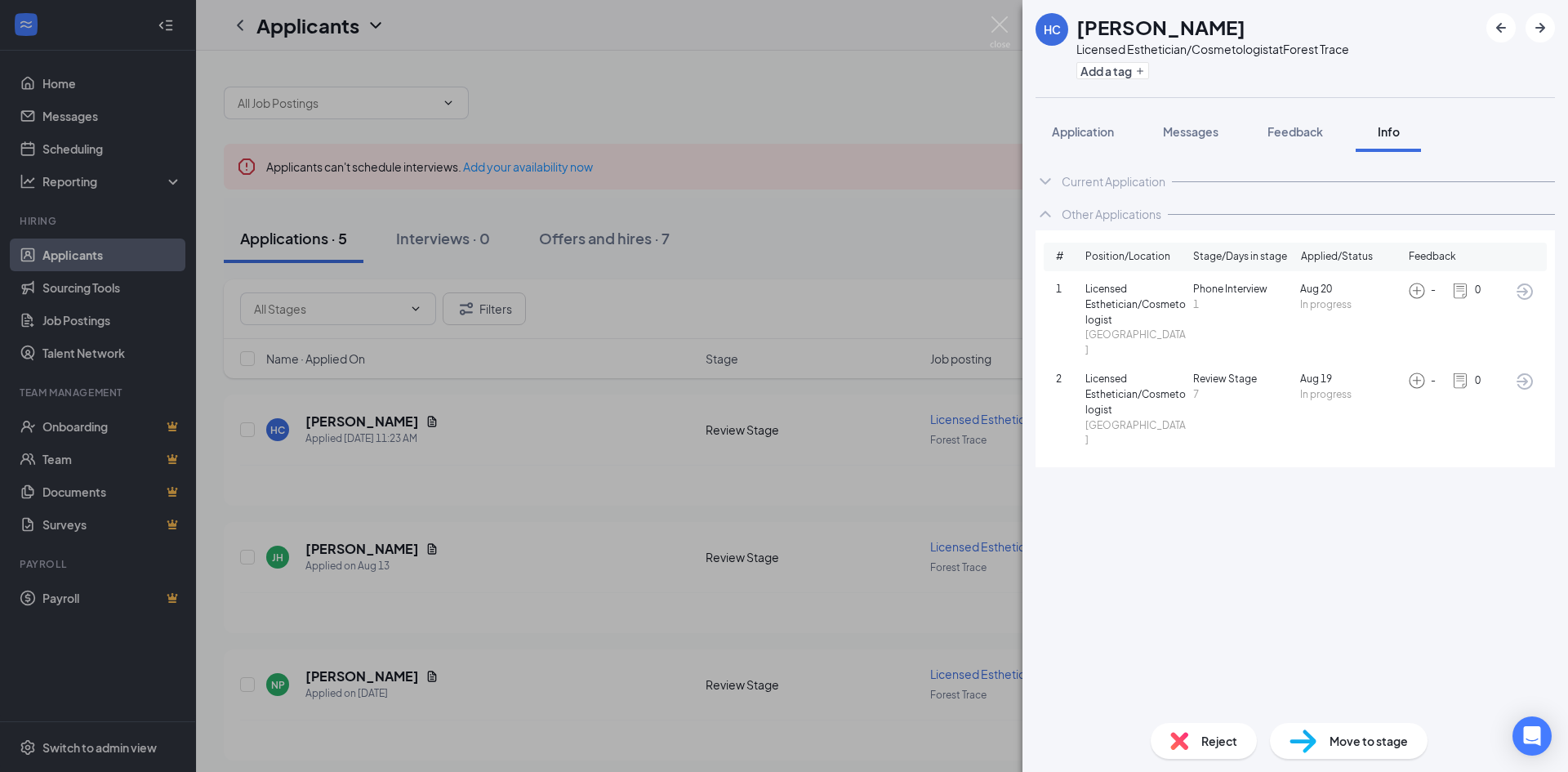
click at [837, 112] on div "HC Hannah Chaparro Licensed Esthetician/Cosmetologist at Forest Trace Add a tag…" at bounding box center [784, 386] width 1568 height 772
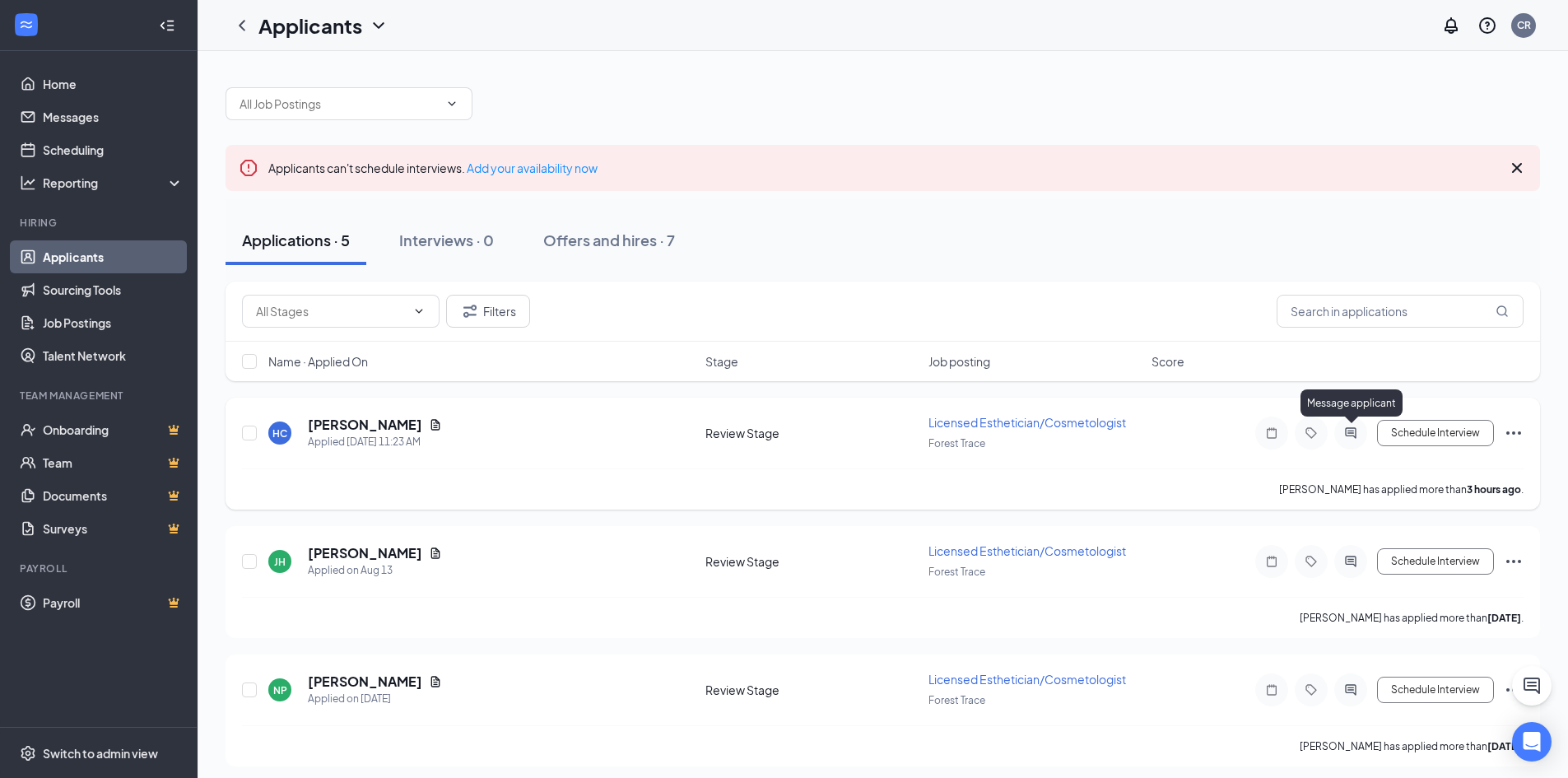
click at [1351, 438] on icon "ActiveChat" at bounding box center [1350, 433] width 20 height 13
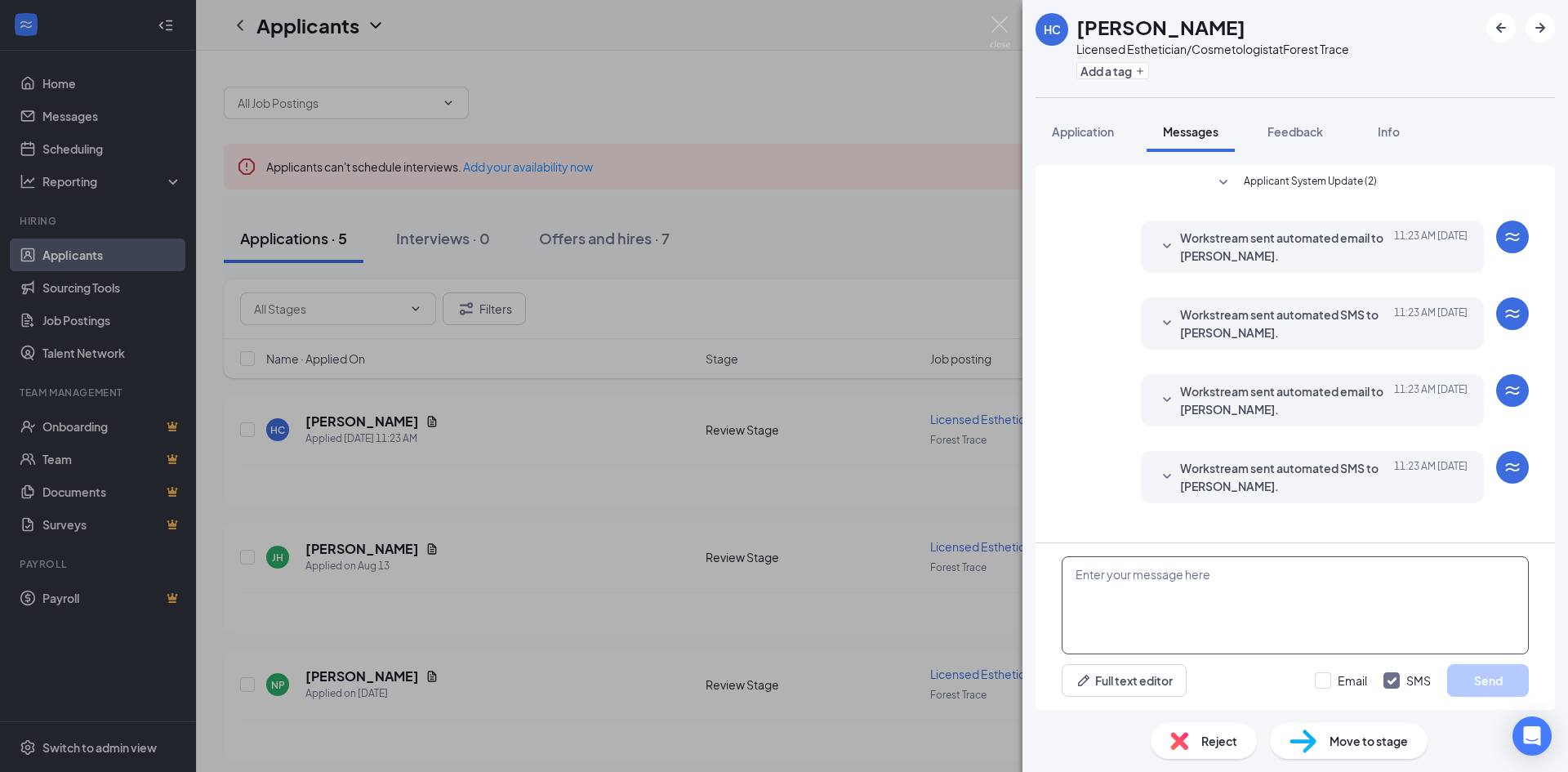
click at [1248, 613] on textarea at bounding box center [1294, 605] width 467 height 98
click at [1177, 572] on textarea "Hi Hannah! I receiveed" at bounding box center [1294, 605] width 467 height 98
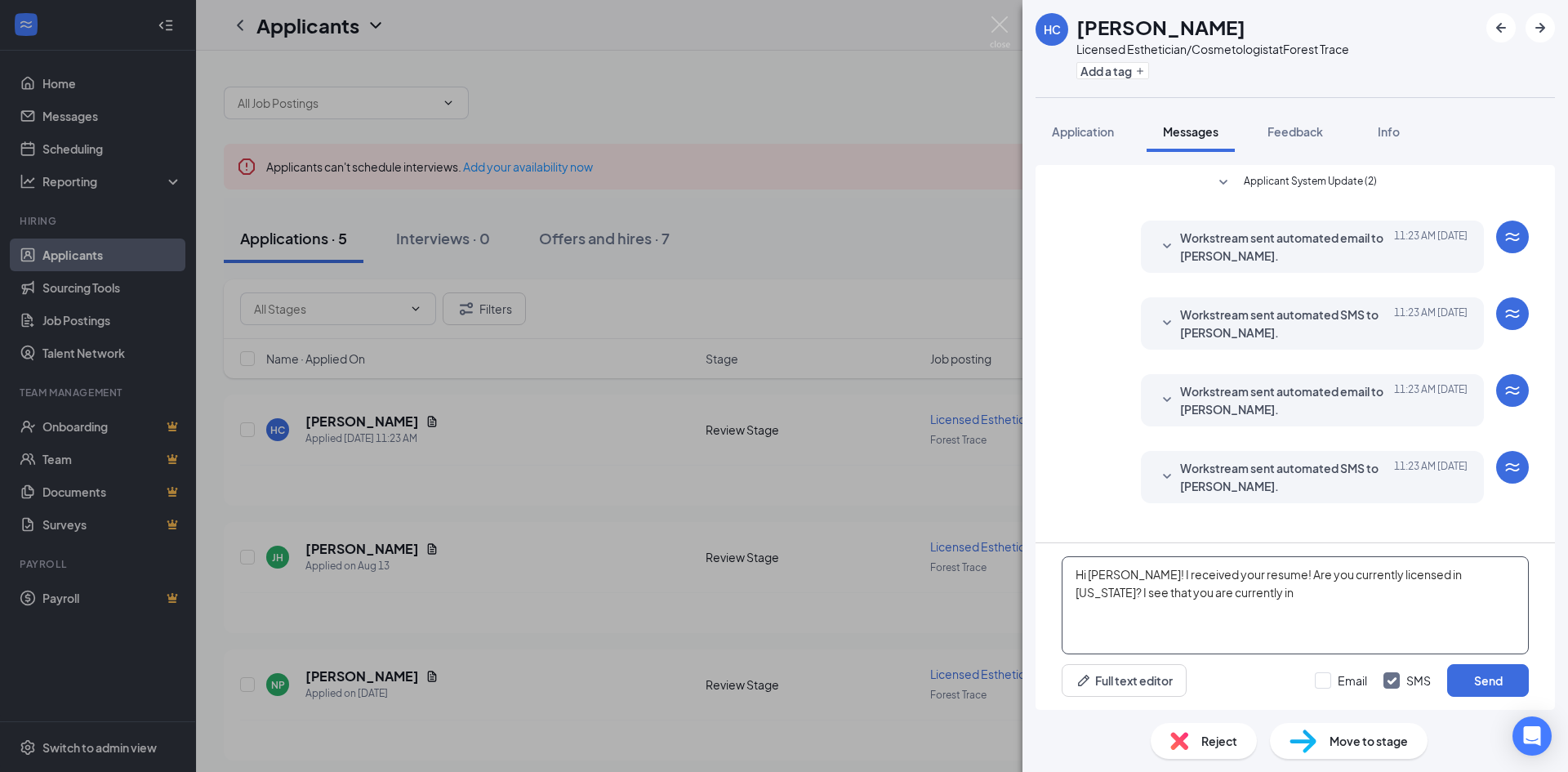
paste textarea "Indianapolis,"
type textarea "Hi Hannah! I received your resume! Are you currently licensed in Colorado? I se…"
click at [1489, 686] on button "Send" at bounding box center [1488, 680] width 82 height 33
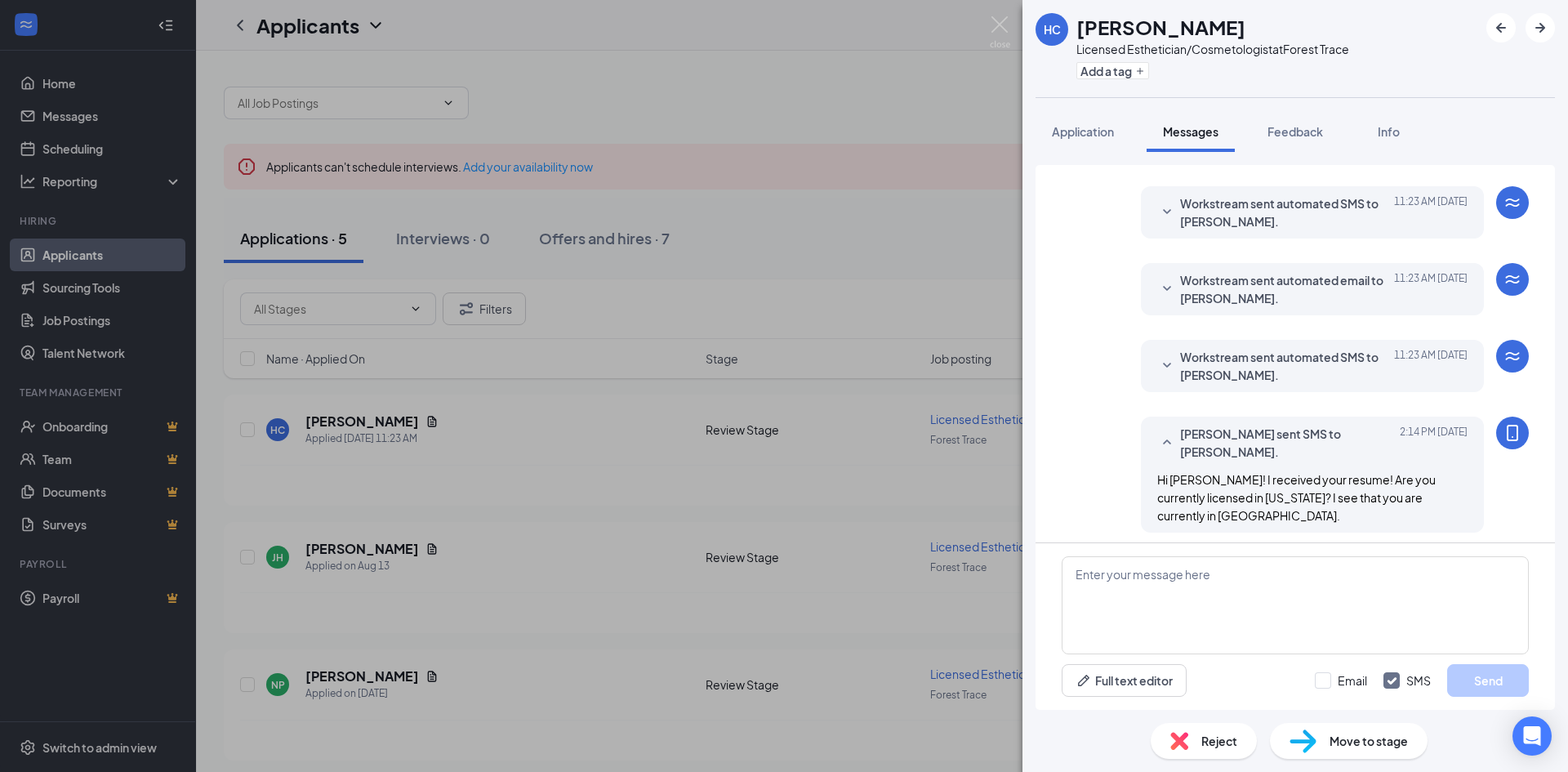
scroll to position [118, 0]
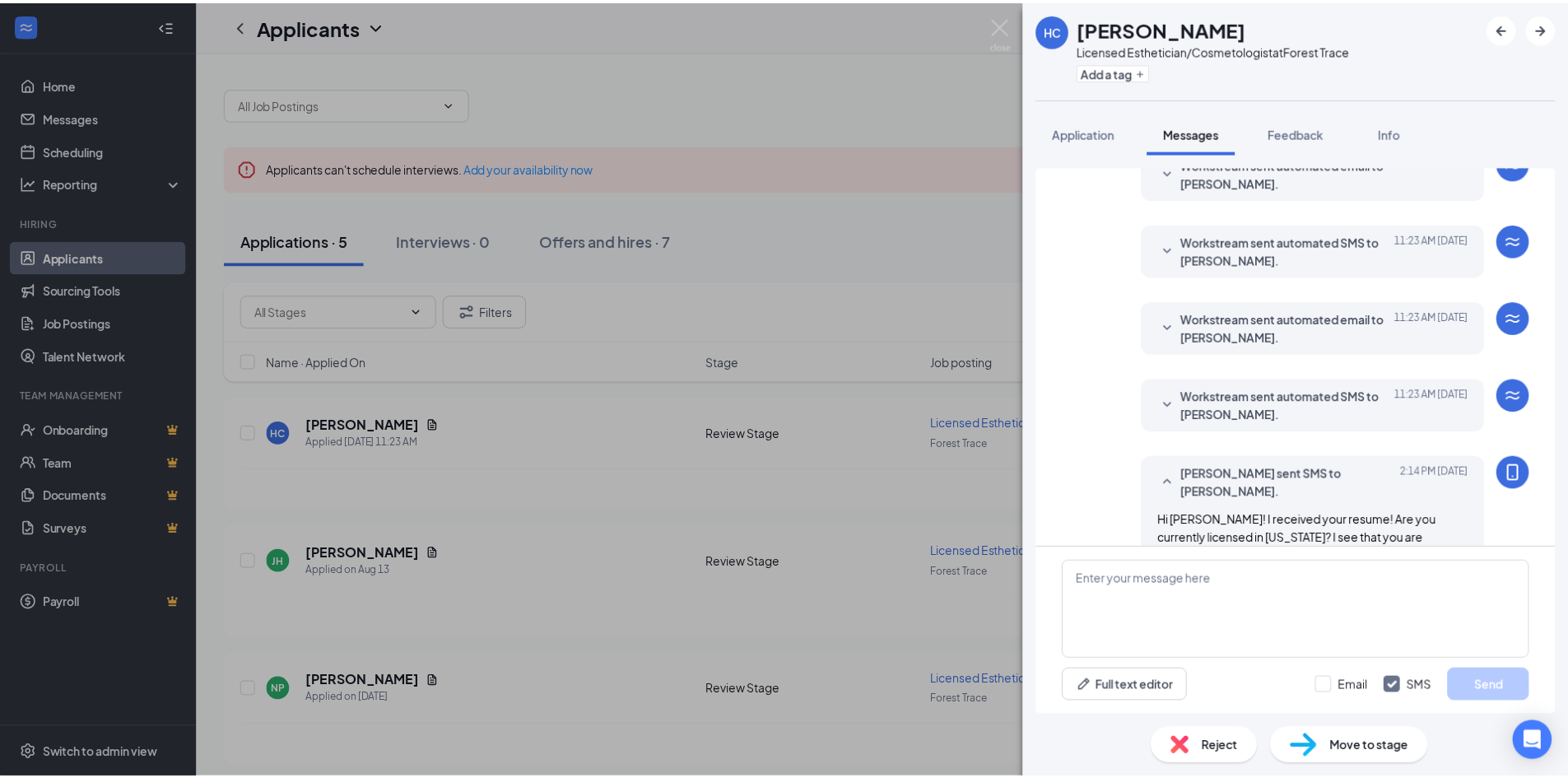
scroll to position [119, 0]
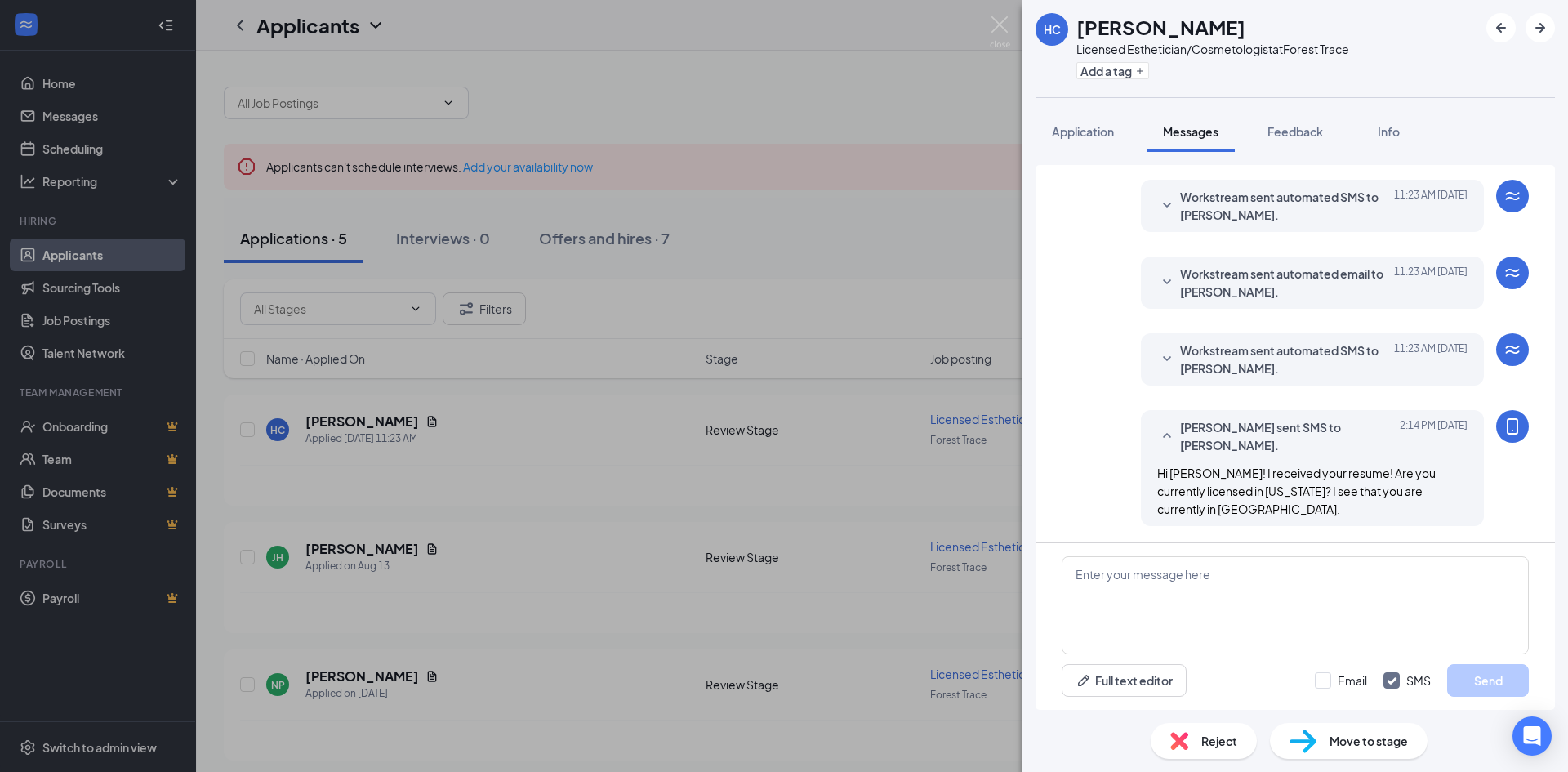
click at [110, 143] on div "HC Hannah Chaparro Licensed Esthetician/Cosmetologist at Forest Trace Add a tag…" at bounding box center [784, 386] width 1568 height 772
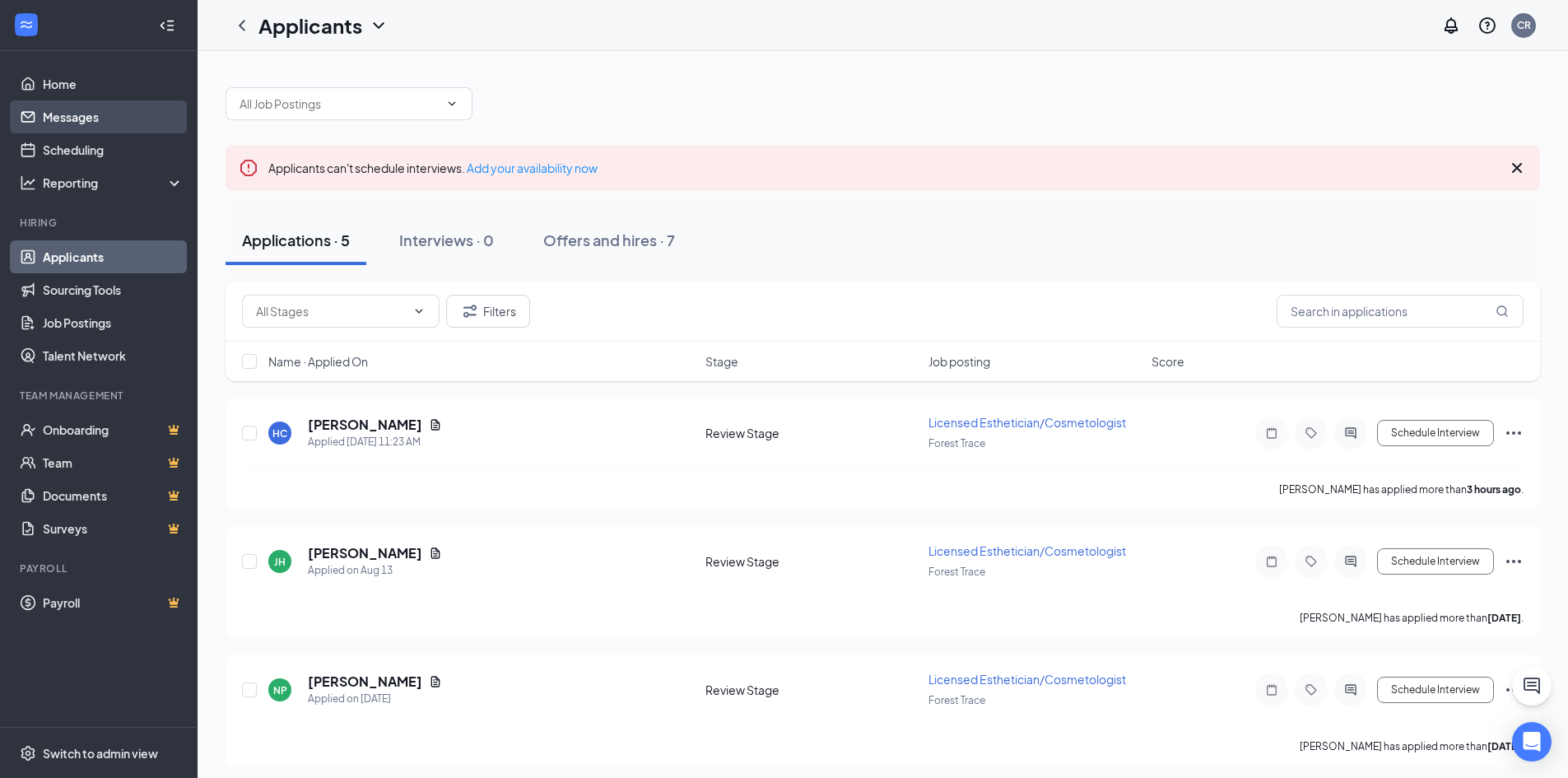
click at [89, 119] on link "Messages" at bounding box center [113, 117] width 141 height 33
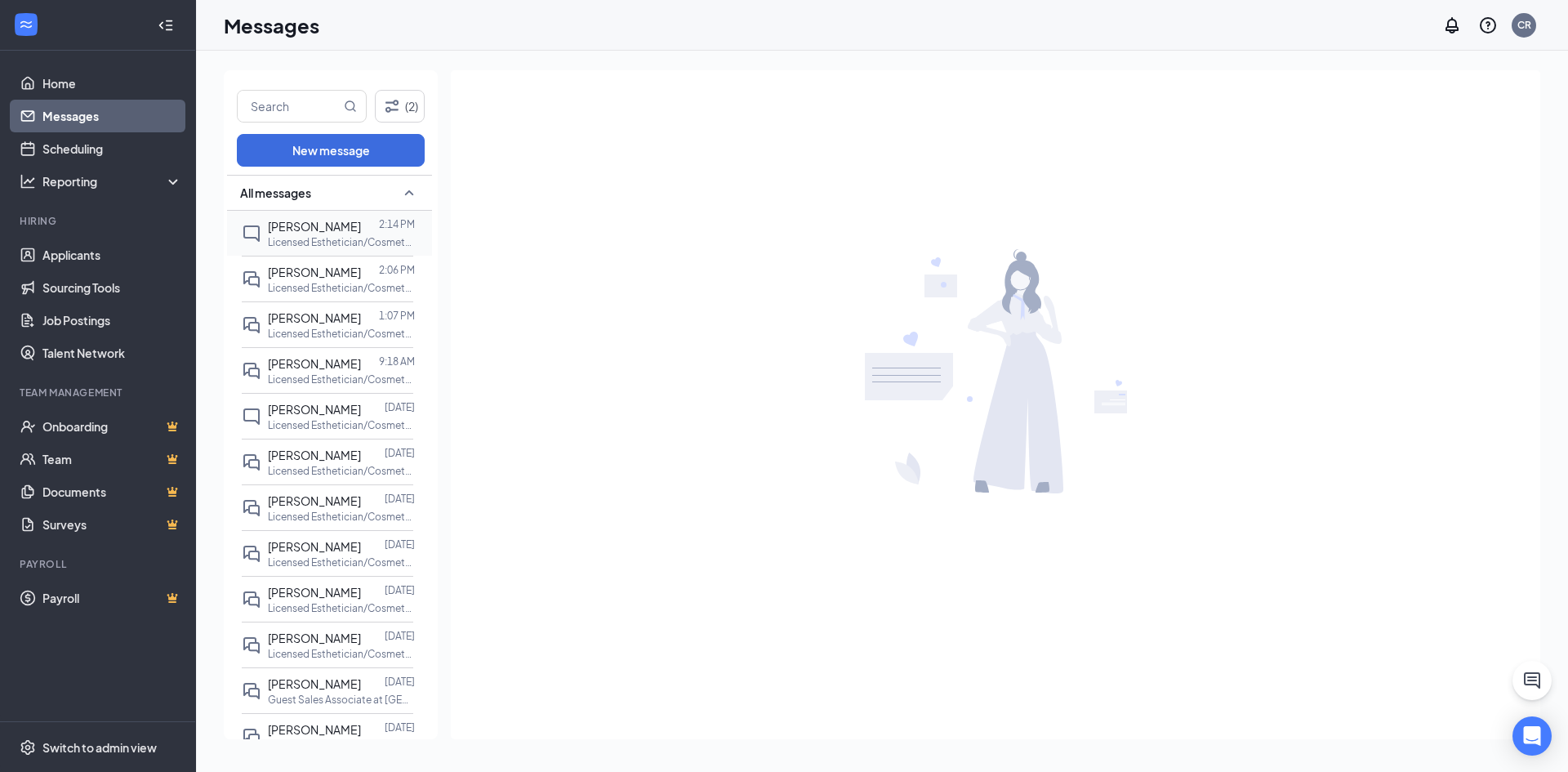
click at [318, 241] on p "Licensed Esthetician/Cosmetologist at [GEOGRAPHIC_DATA]" at bounding box center [342, 242] width 147 height 14
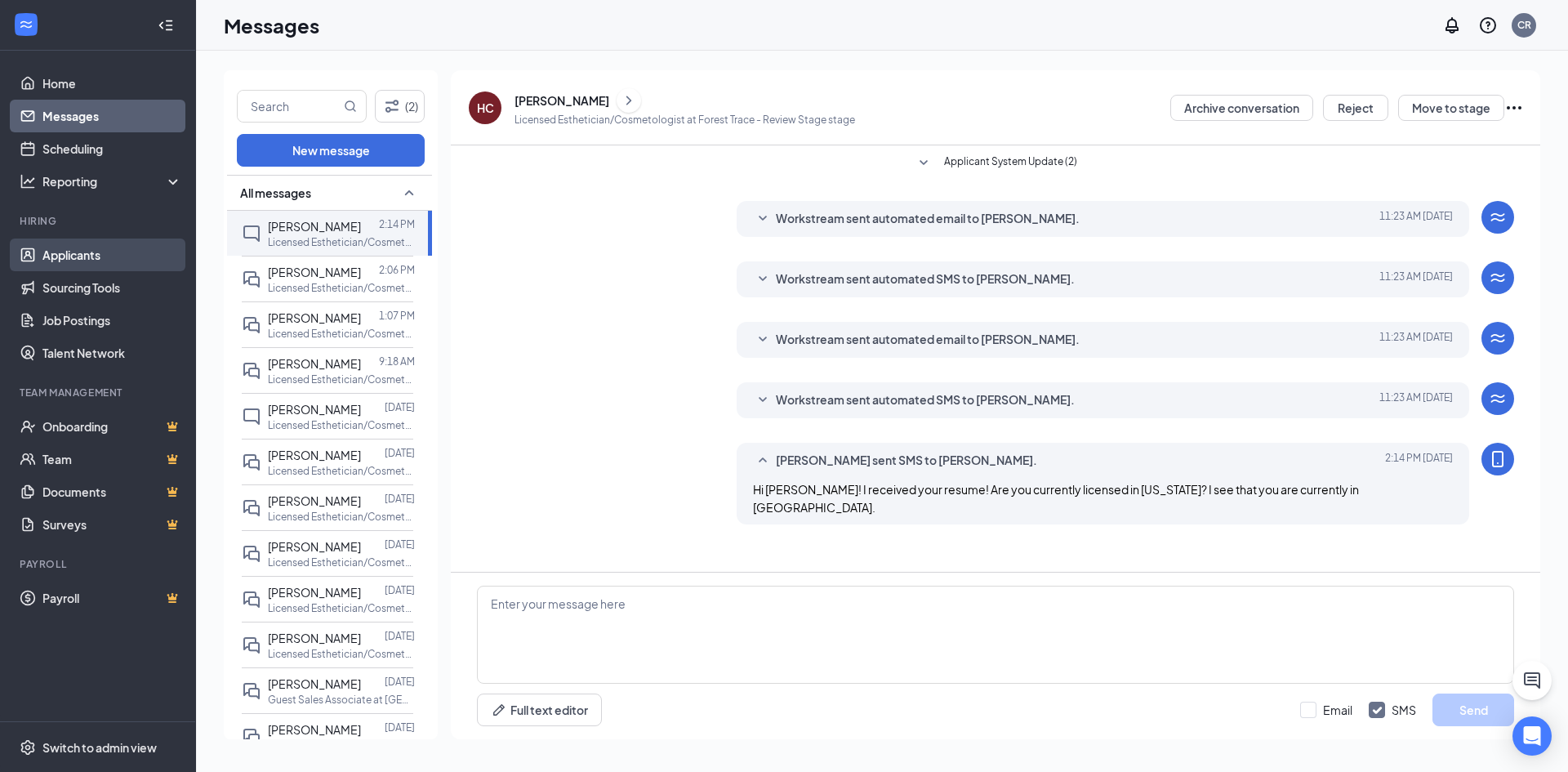
click at [118, 252] on link "Applicants" at bounding box center [112, 255] width 140 height 33
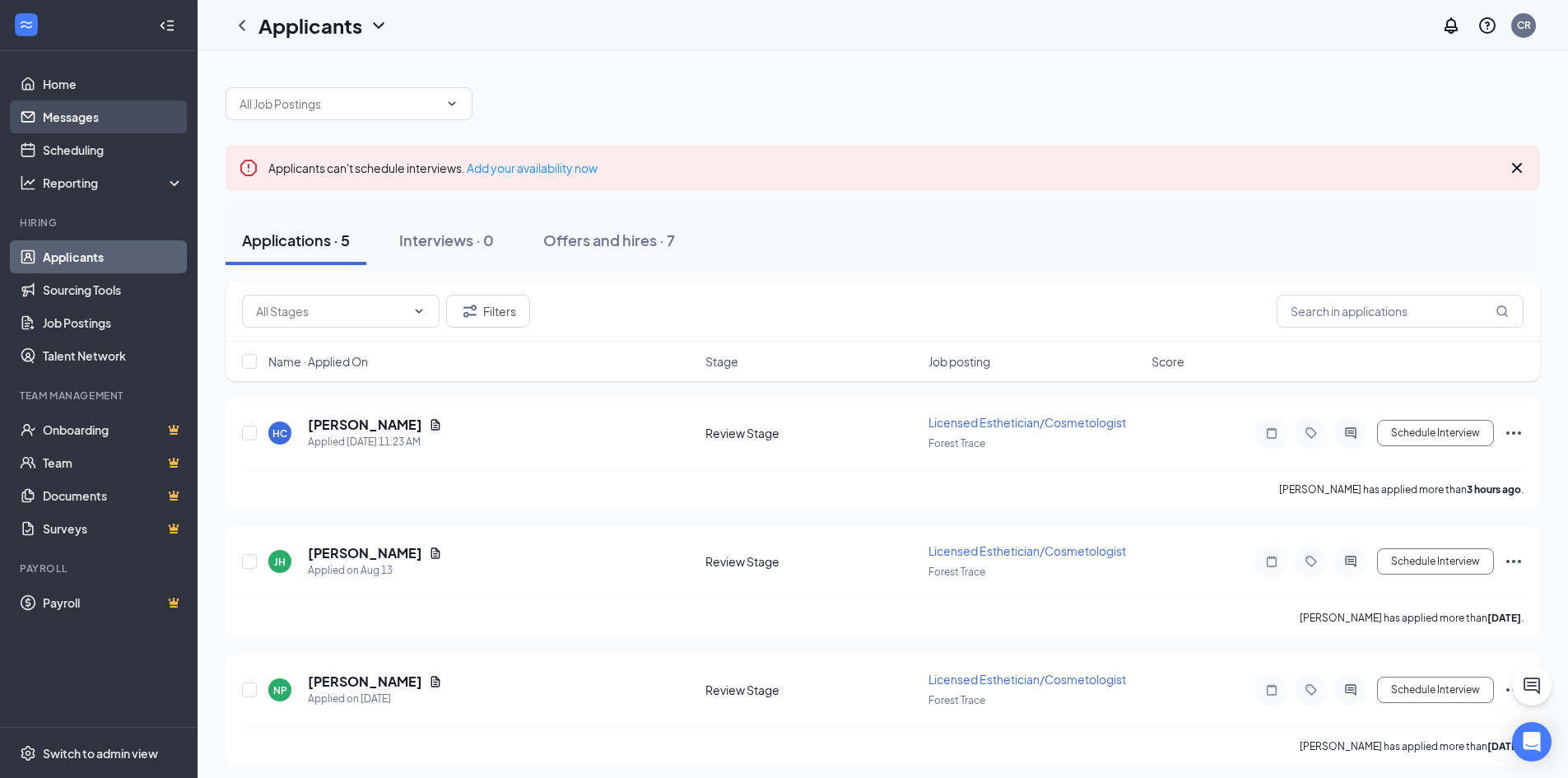
click at [113, 113] on link "Messages" at bounding box center [113, 117] width 141 height 33
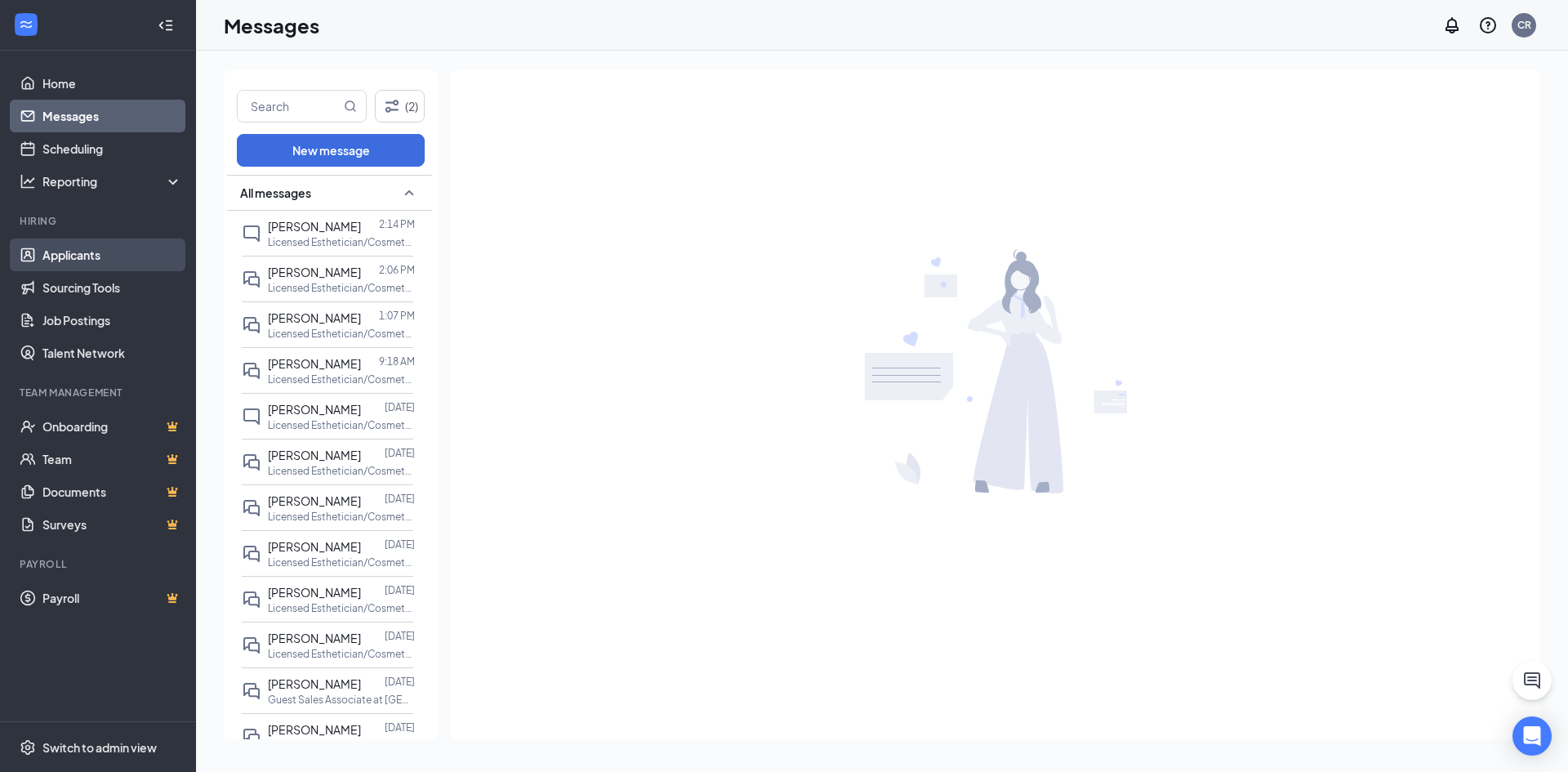
click at [125, 264] on link "Applicants" at bounding box center [112, 255] width 140 height 33
